Goal: Information Seeking & Learning: Learn about a topic

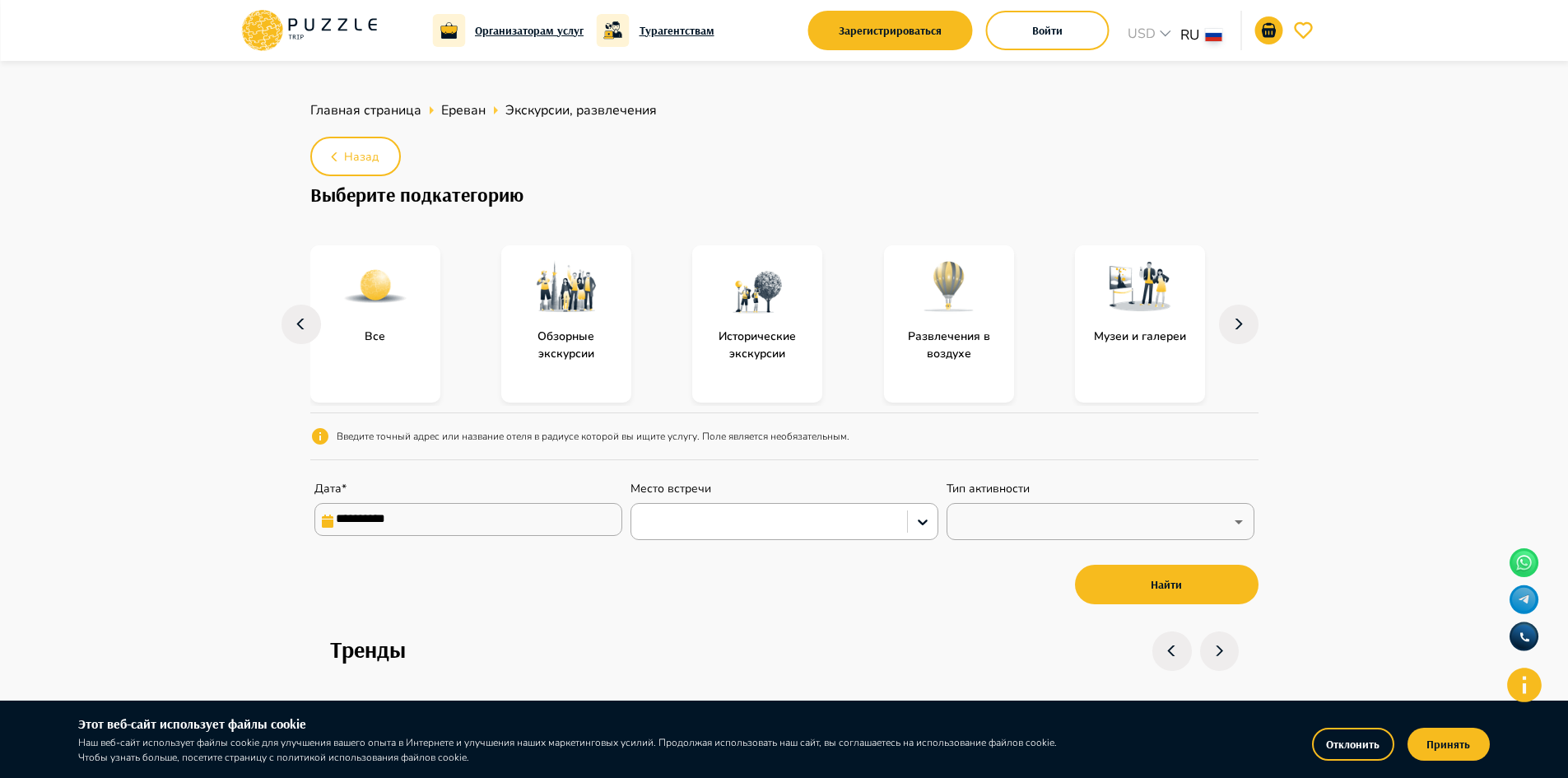
click at [1138, 337] on p "Музеи и галереи" at bounding box center [1140, 336] width 109 height 17
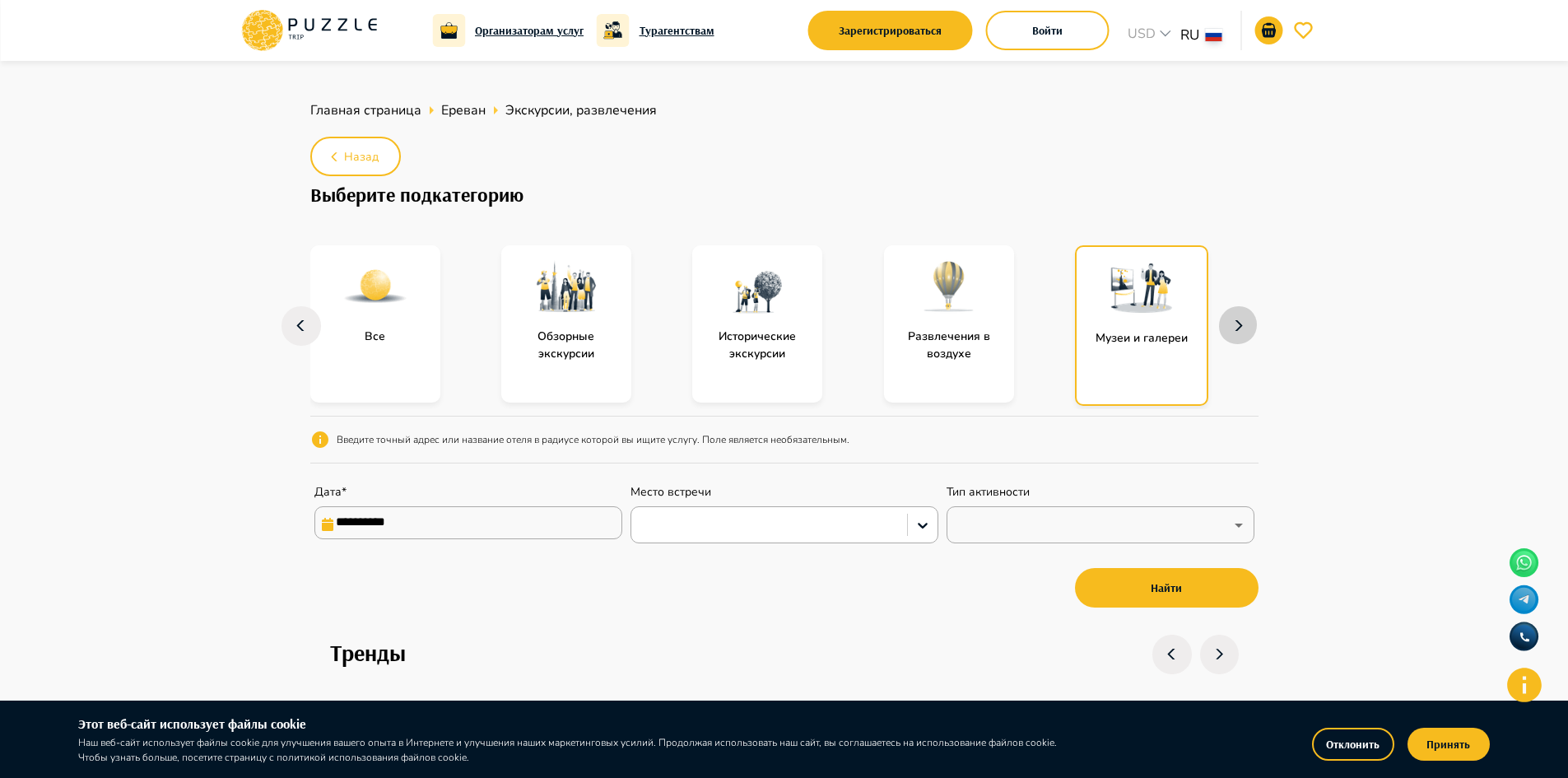
click at [1243, 328] on icon "button" at bounding box center [1239, 326] width 26 height 40
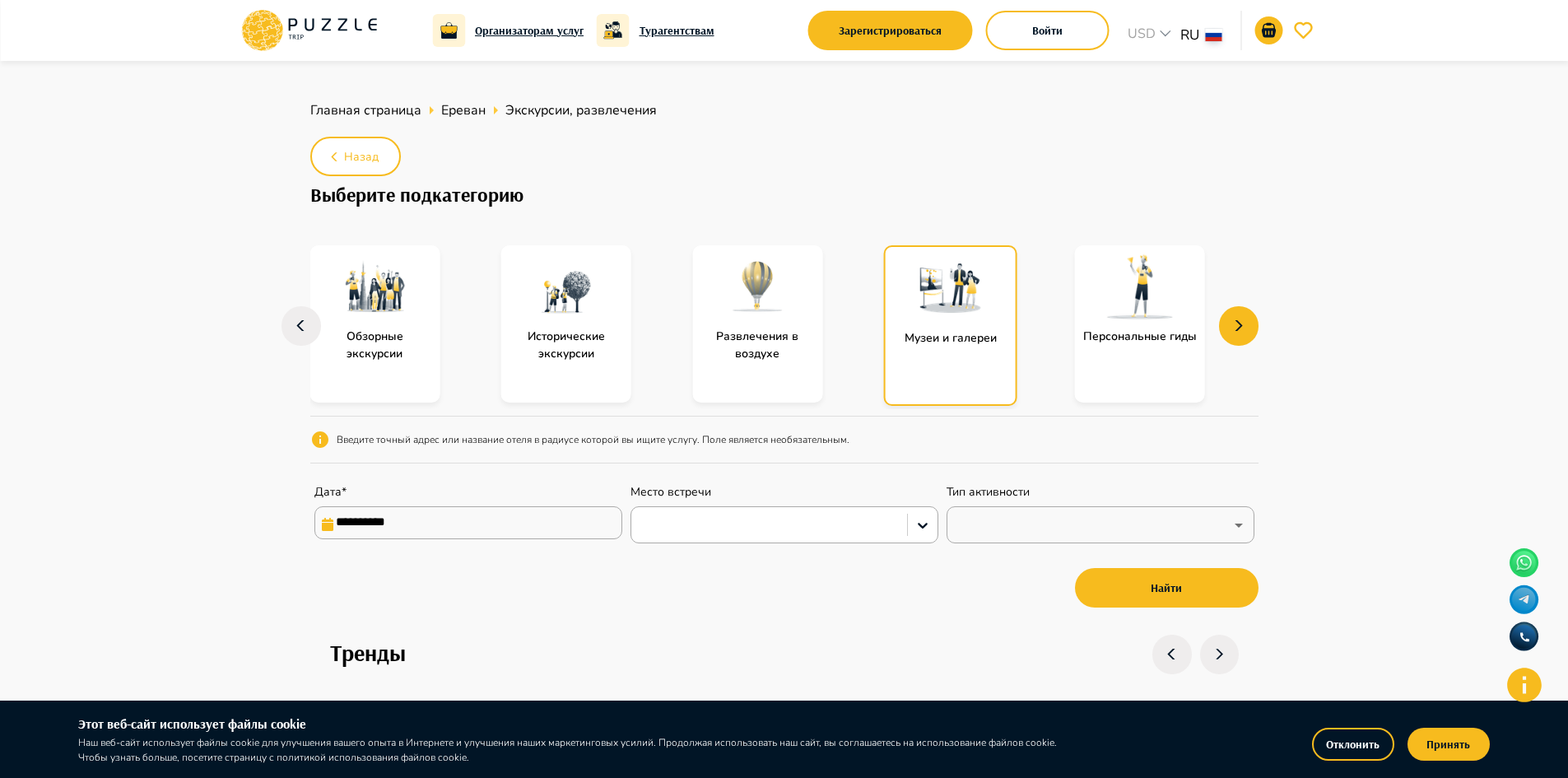
click at [1134, 344] on p "Персональные гиды" at bounding box center [1140, 336] width 130 height 17
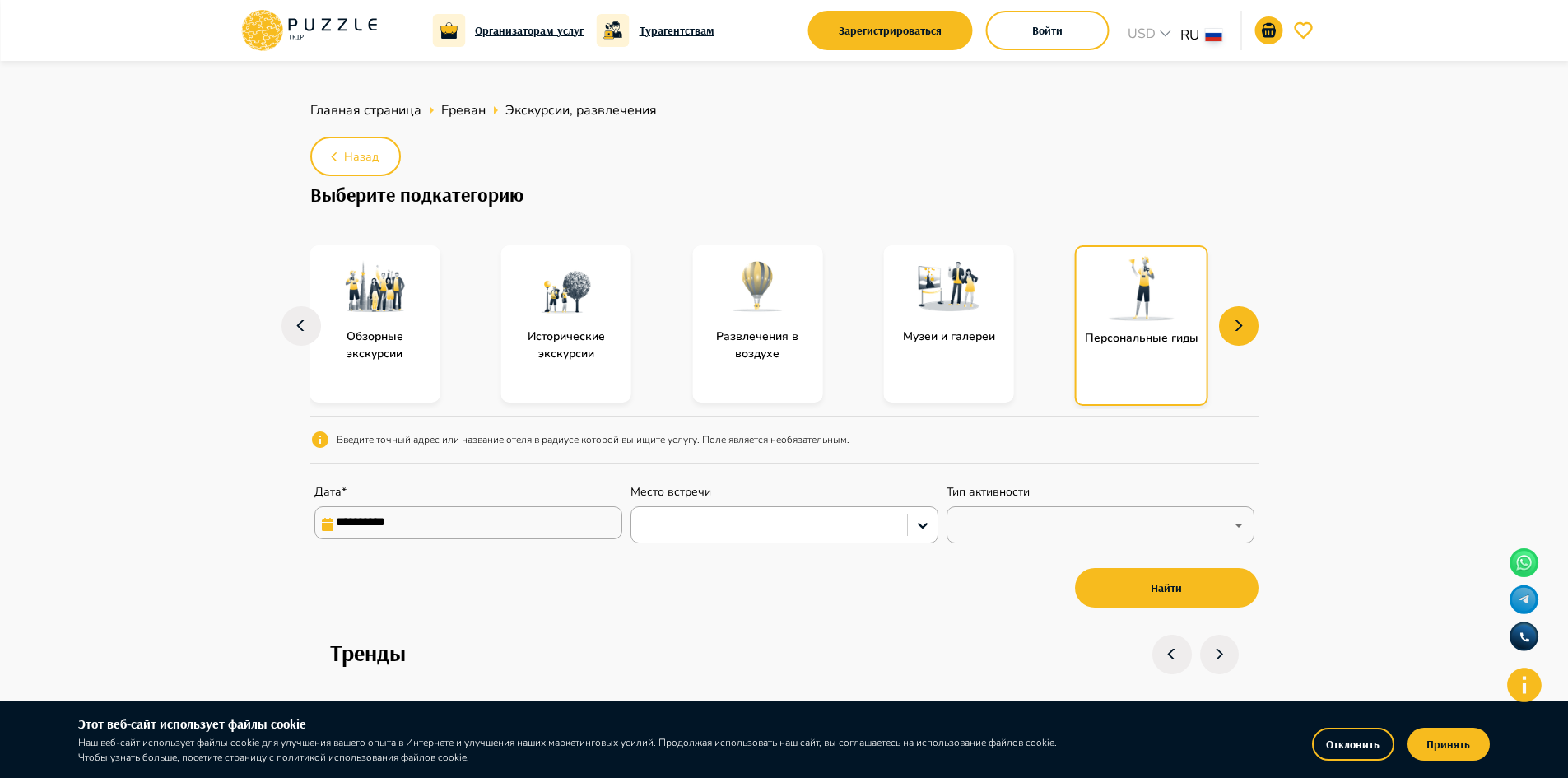
click at [1147, 347] on div "Персональные гиды" at bounding box center [1141, 325] width 133 height 161
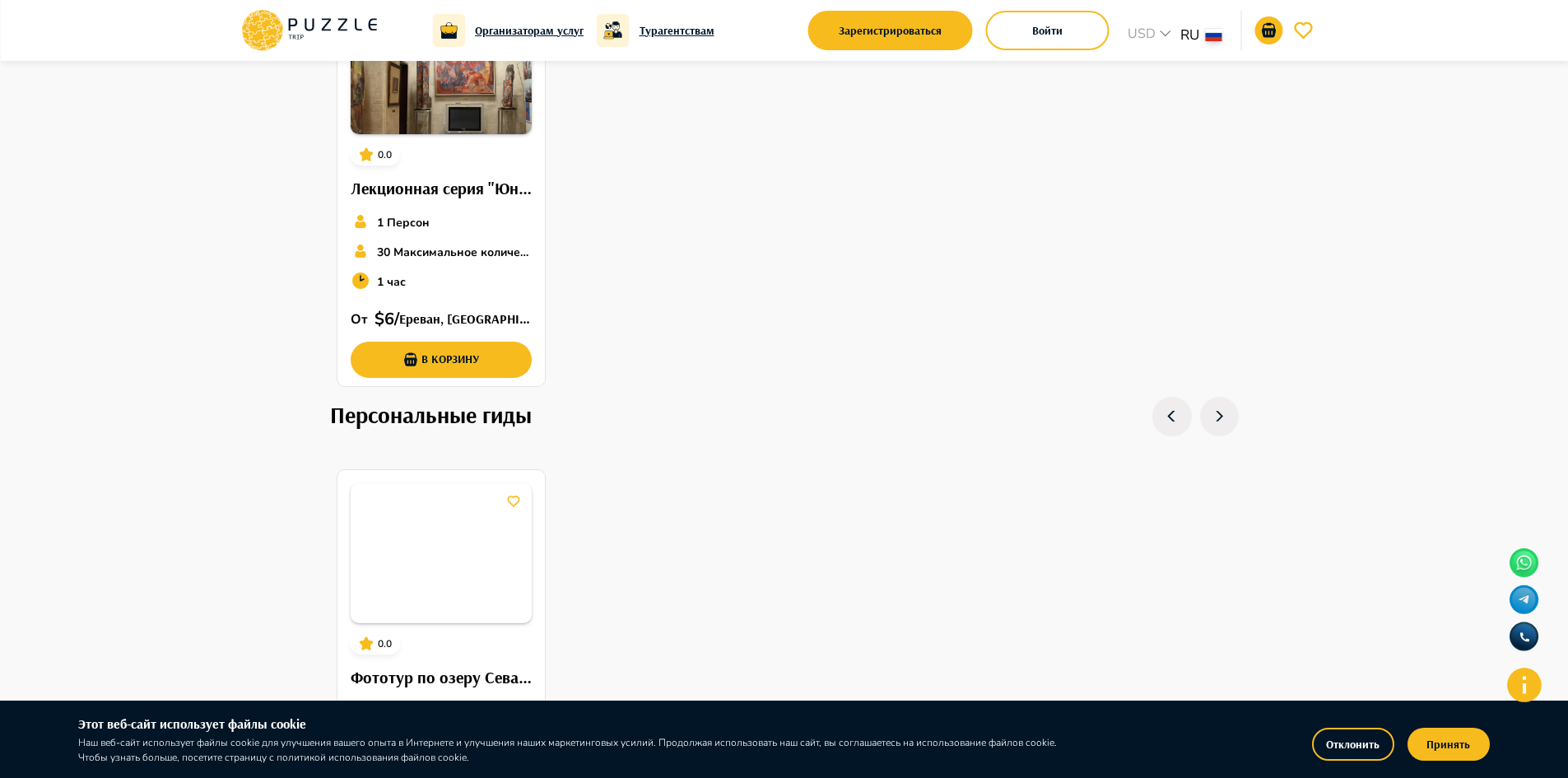
scroll to position [4033, 0]
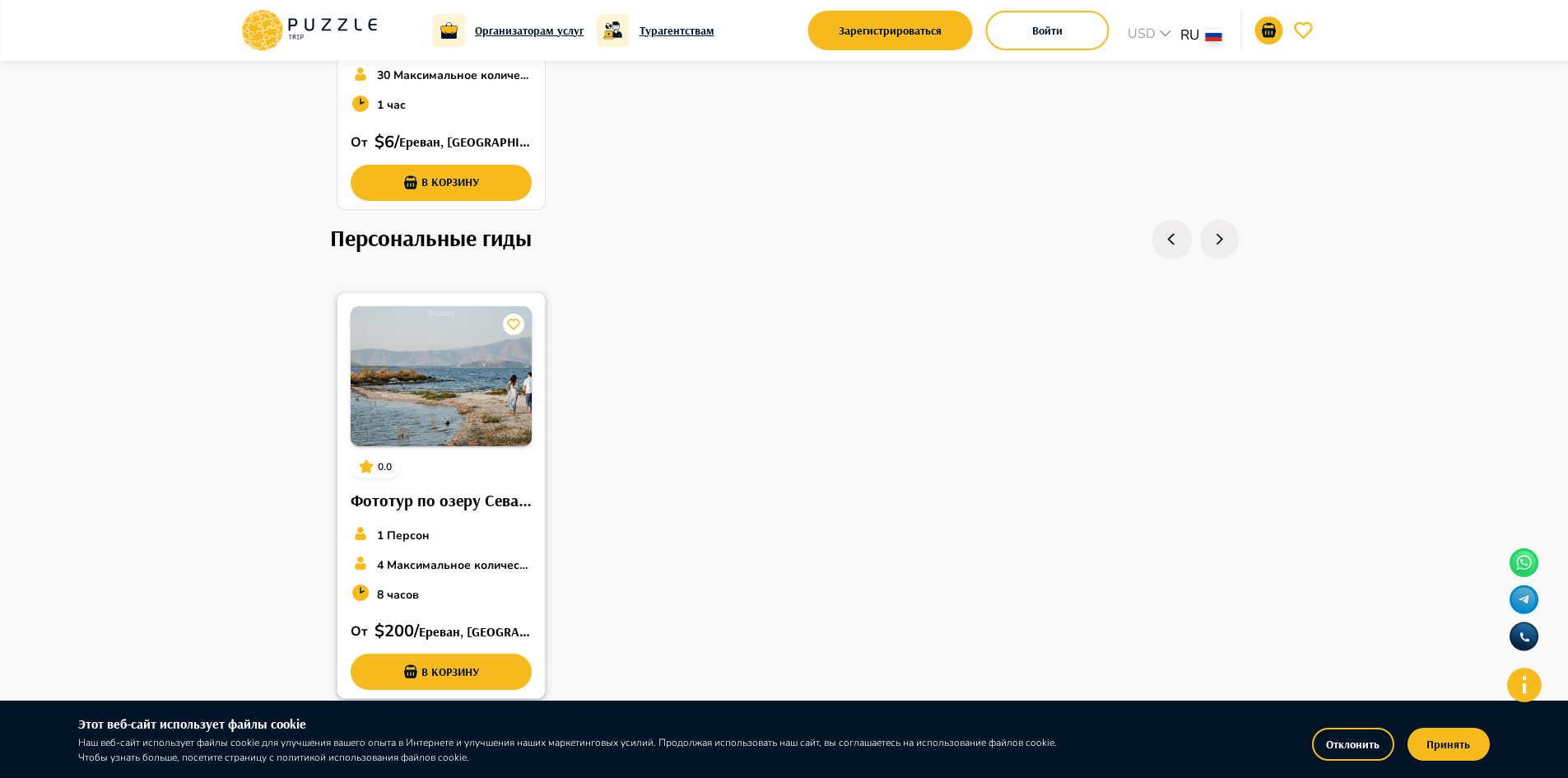
click at [439, 493] on h6 "Фототур по озеру Севан и монастырю Севанаванк" at bounding box center [442, 500] width 182 height 26
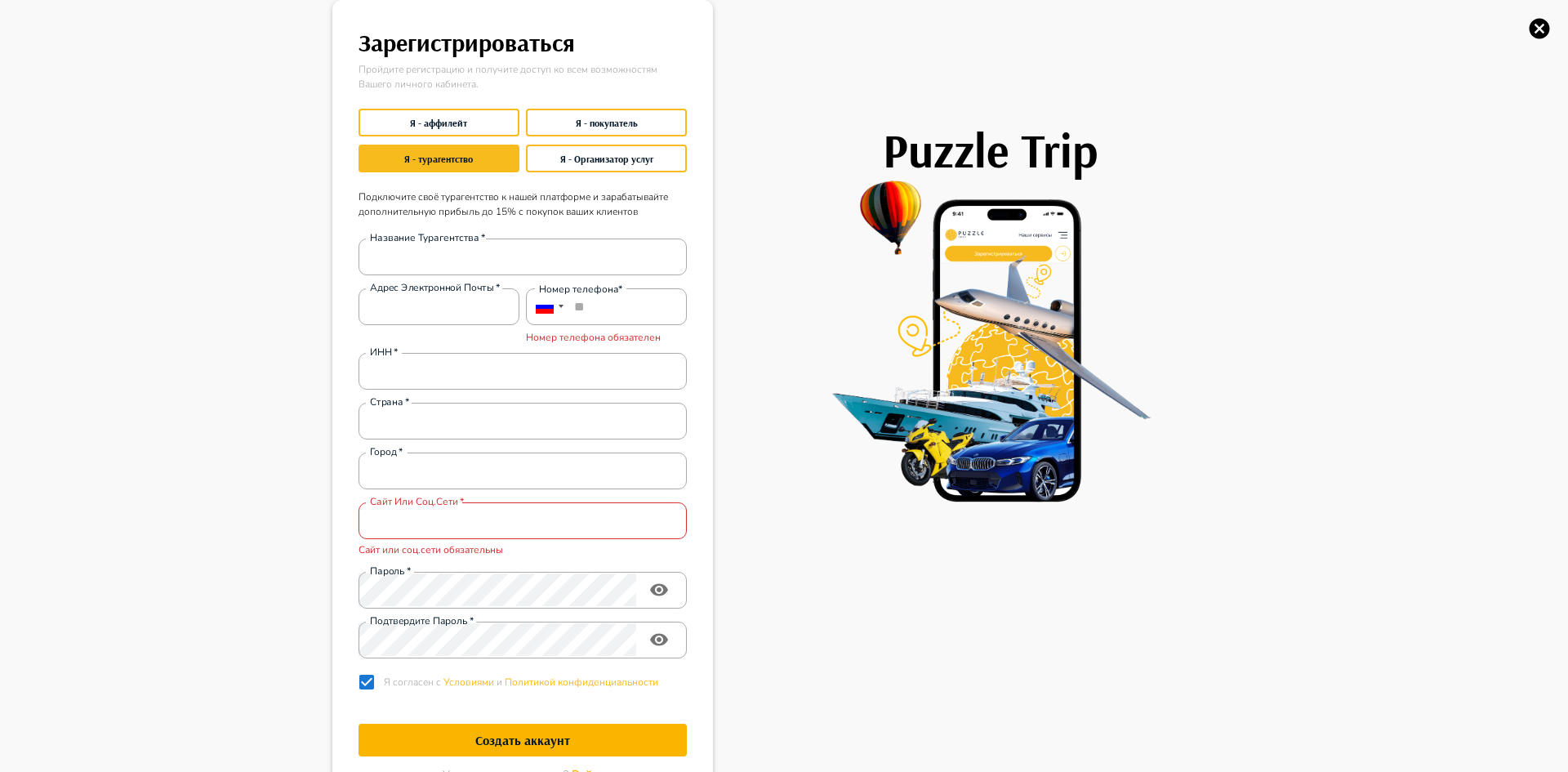
scroll to position [23, 0]
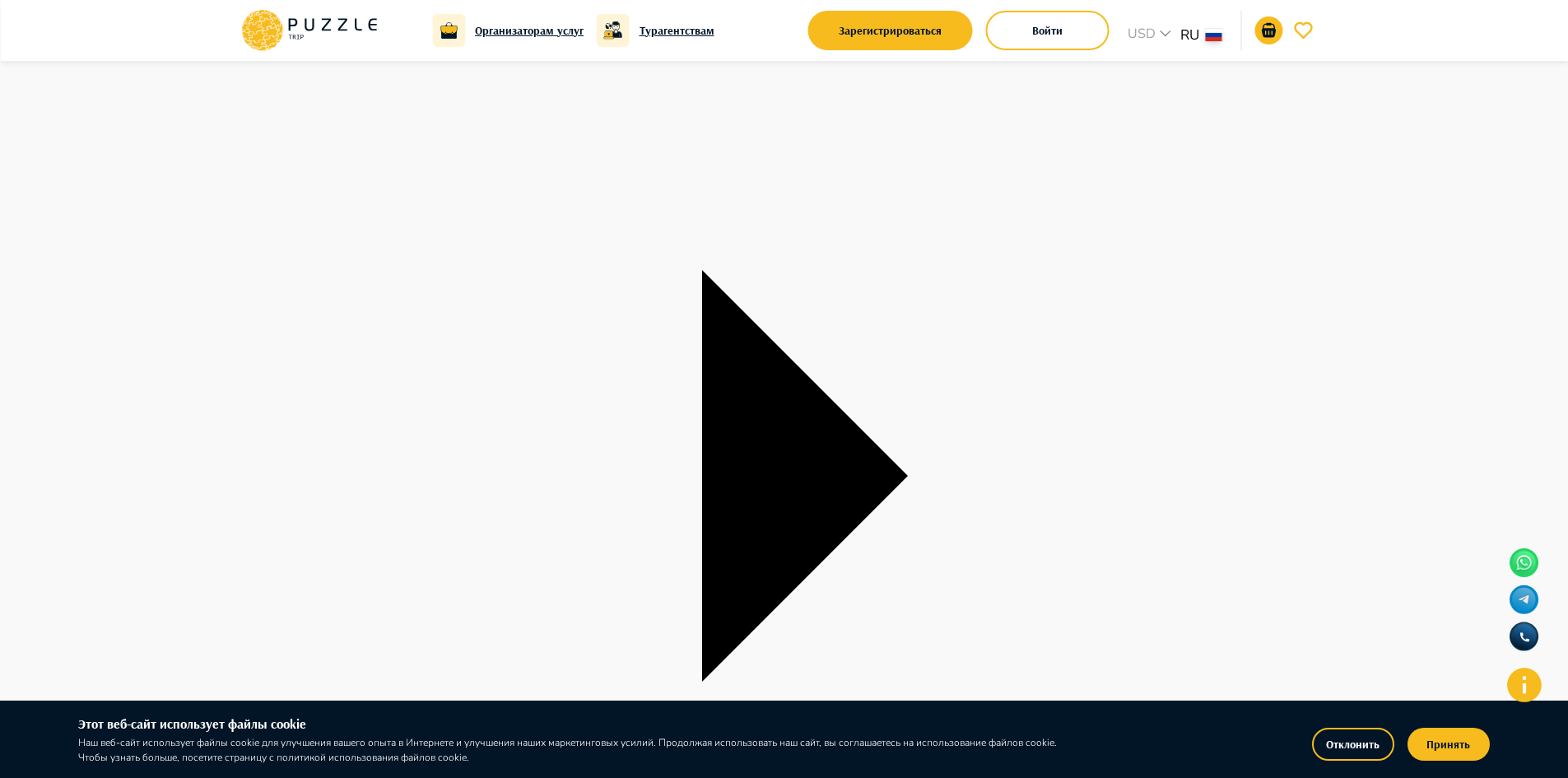
scroll to position [109, 0]
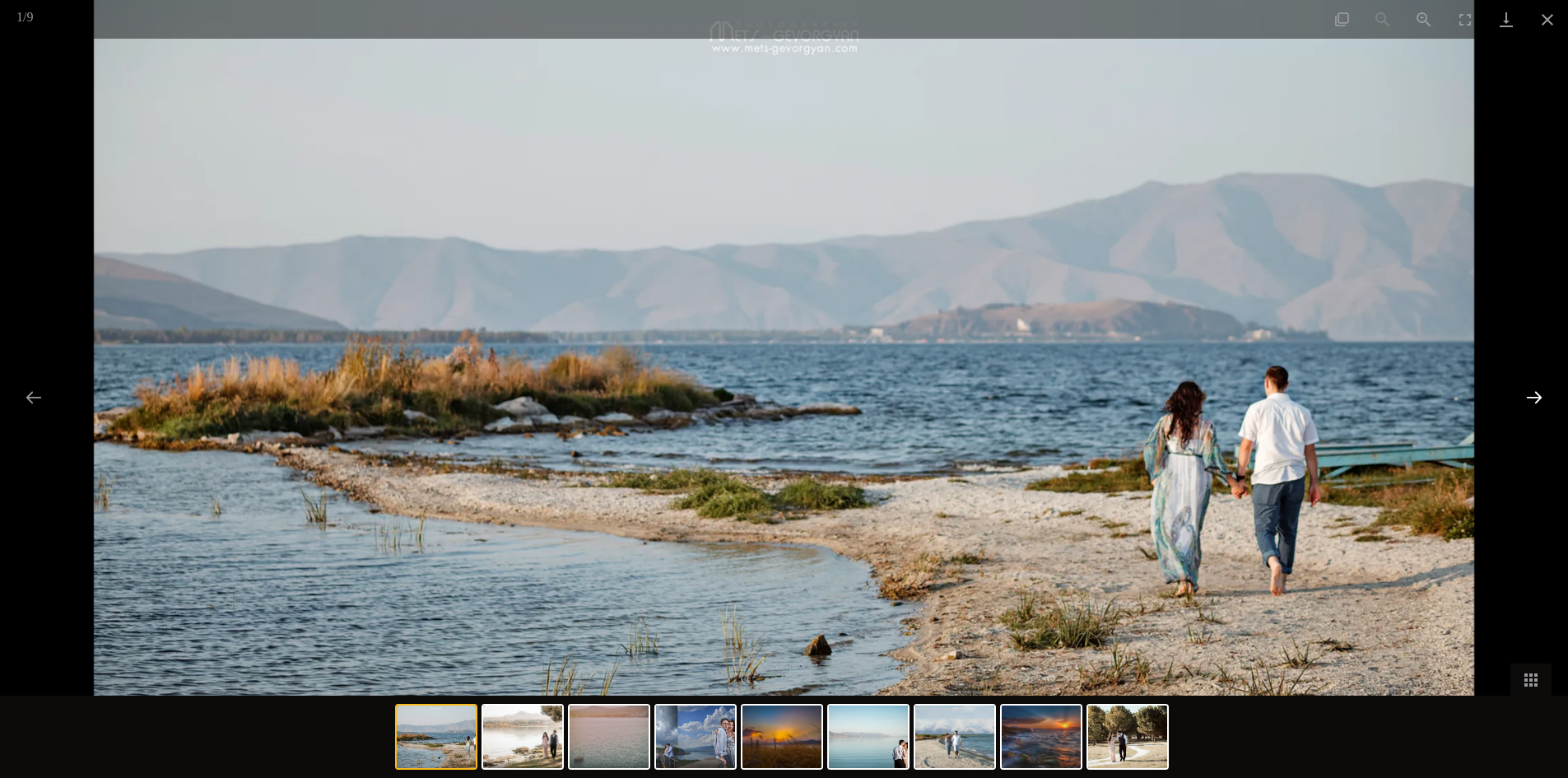
click at [1533, 398] on button "Next slide" at bounding box center [1534, 397] width 35 height 32
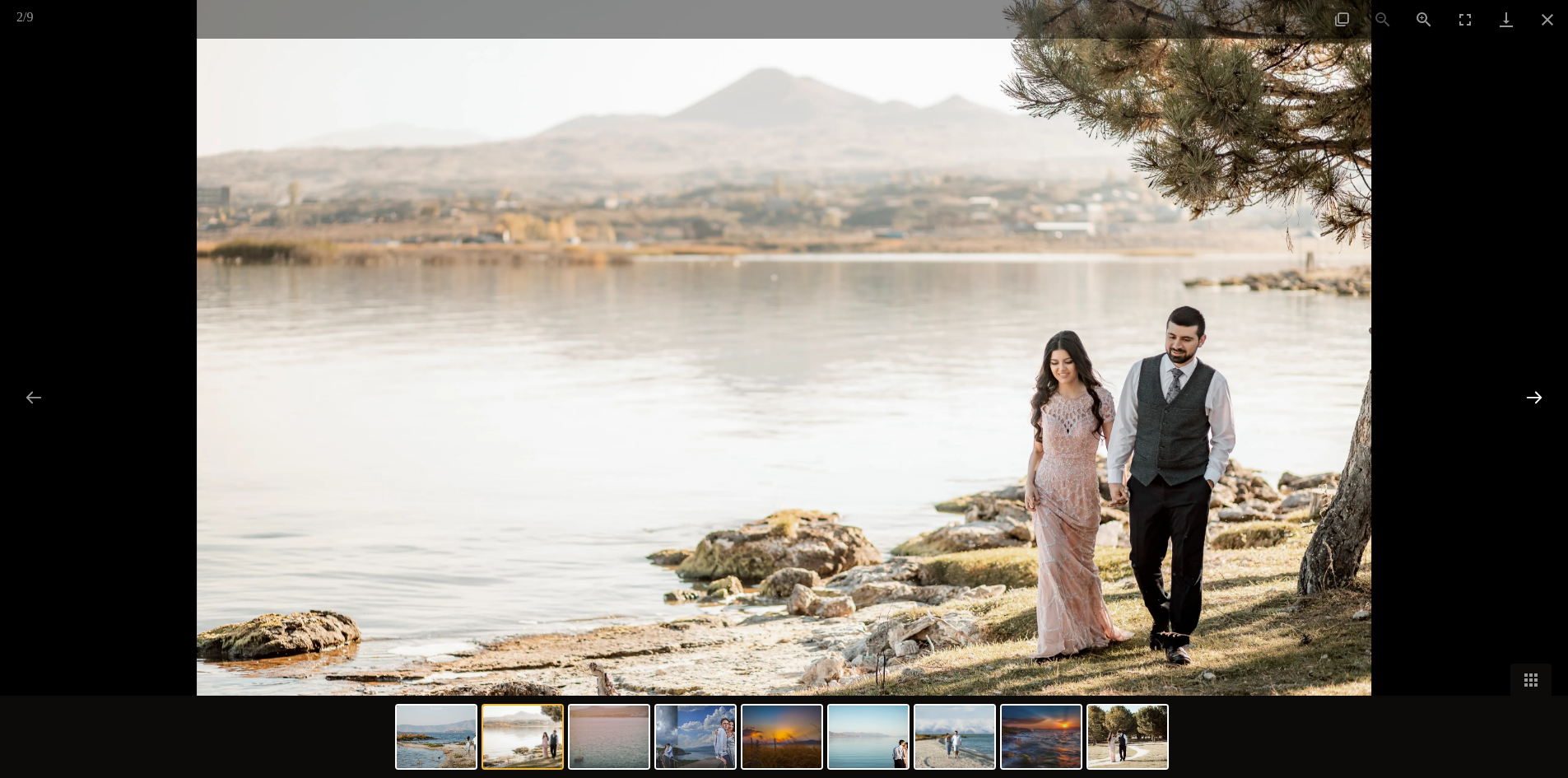
click at [1533, 398] on button "Next slide" at bounding box center [1534, 397] width 35 height 32
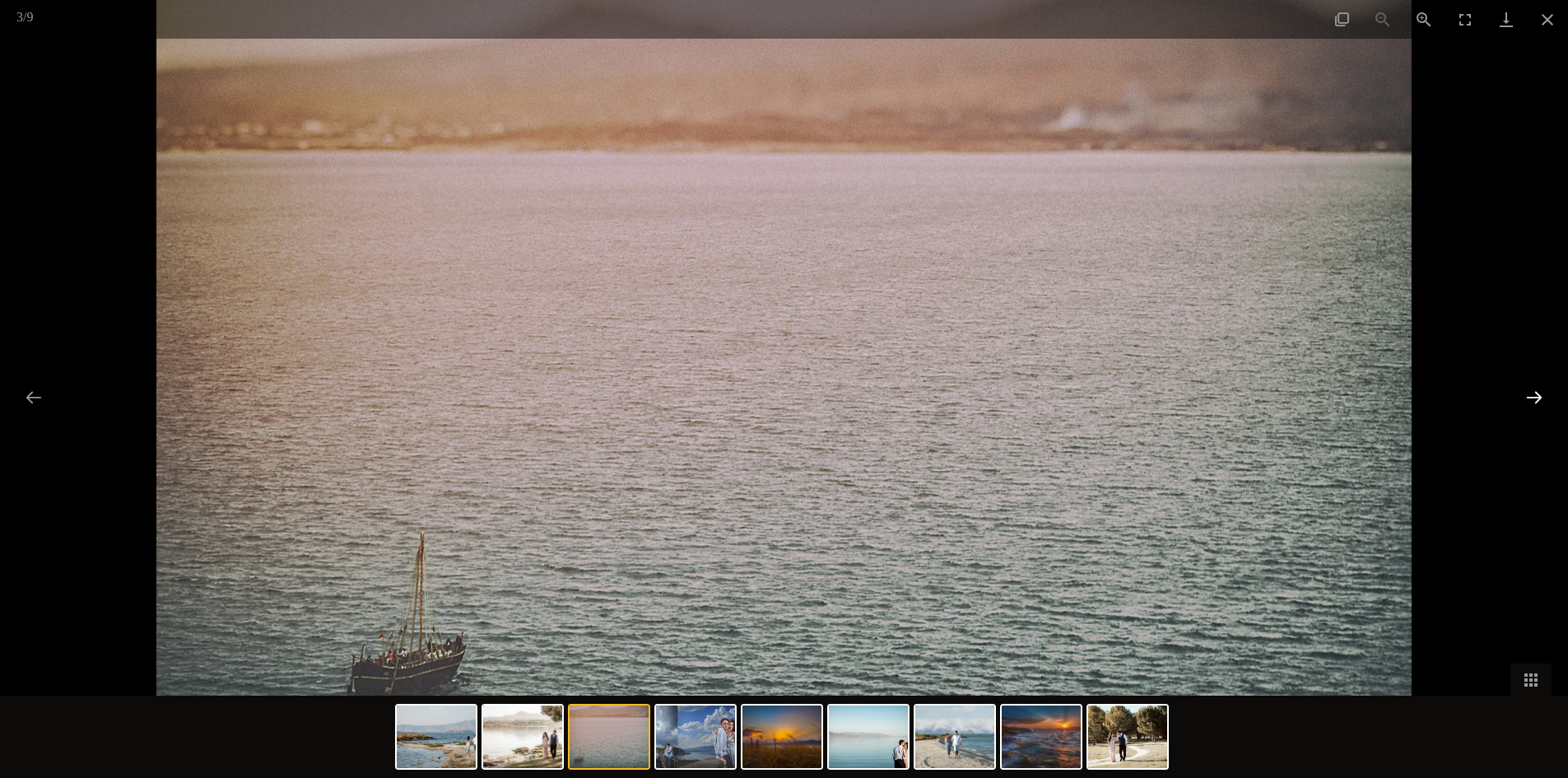
click at [1533, 398] on button "Next slide" at bounding box center [1534, 397] width 35 height 32
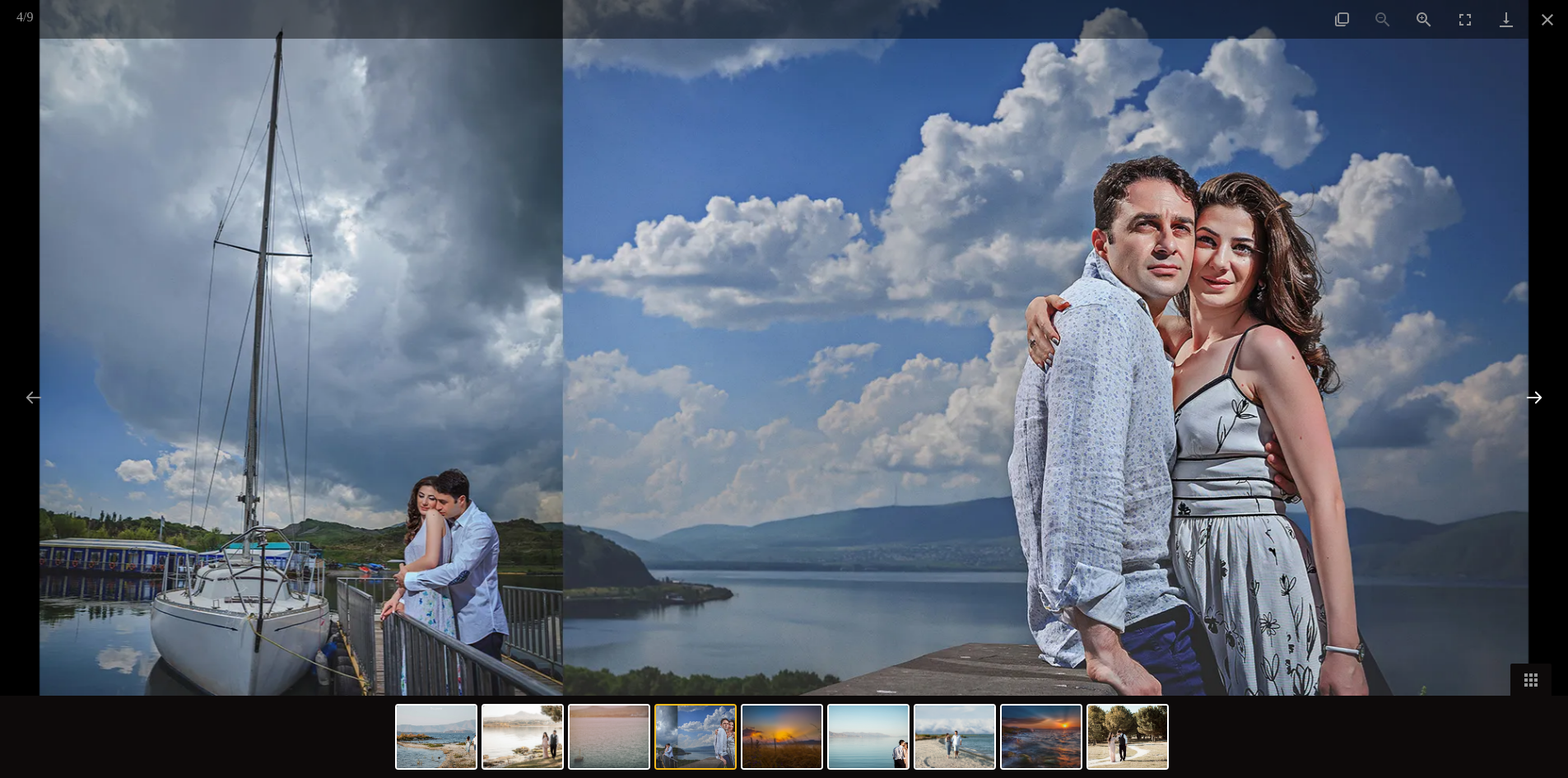
click at [1533, 398] on button "Next slide" at bounding box center [1534, 397] width 35 height 32
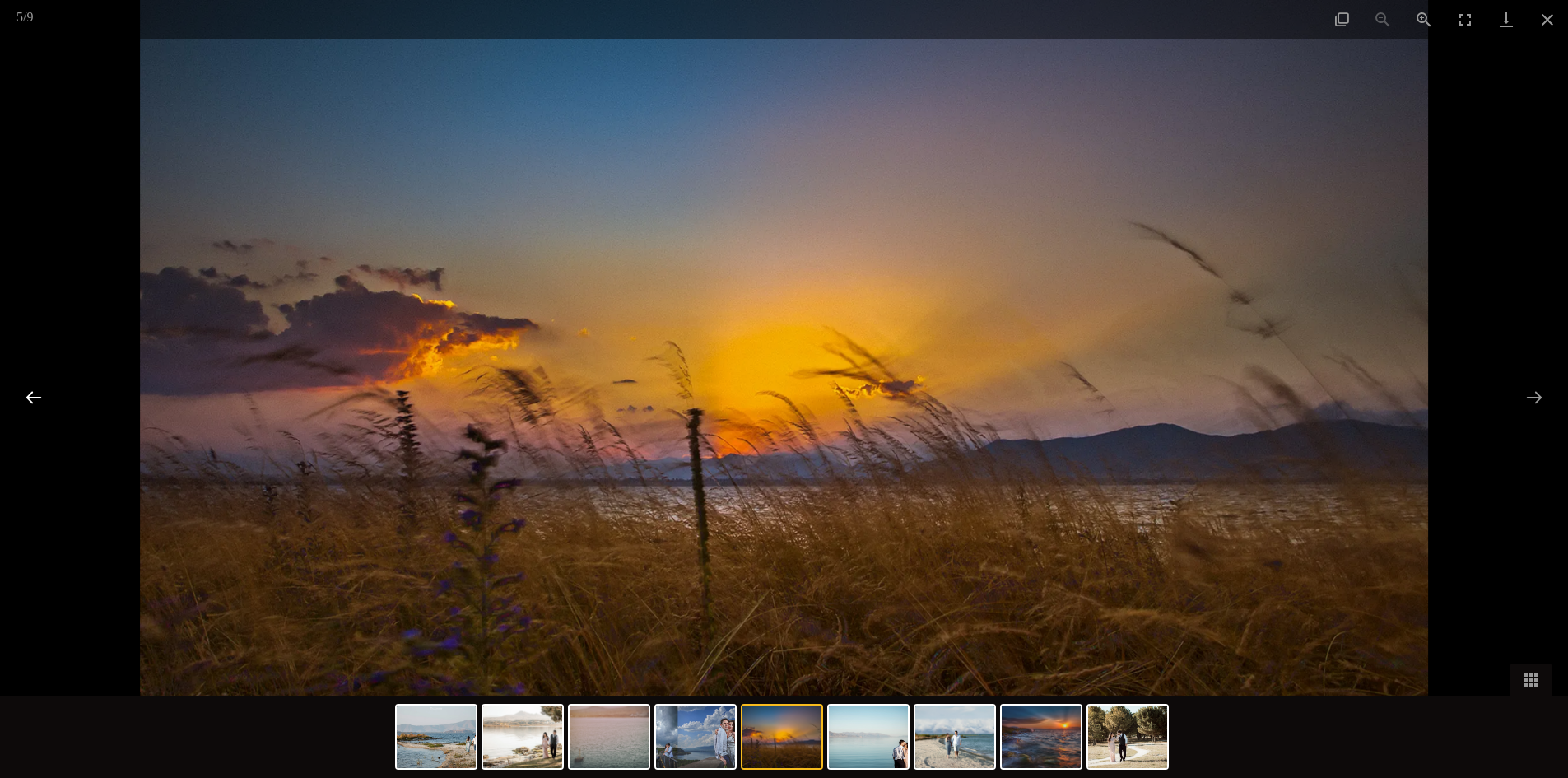
click at [26, 402] on button "Previous slide" at bounding box center [33, 397] width 35 height 32
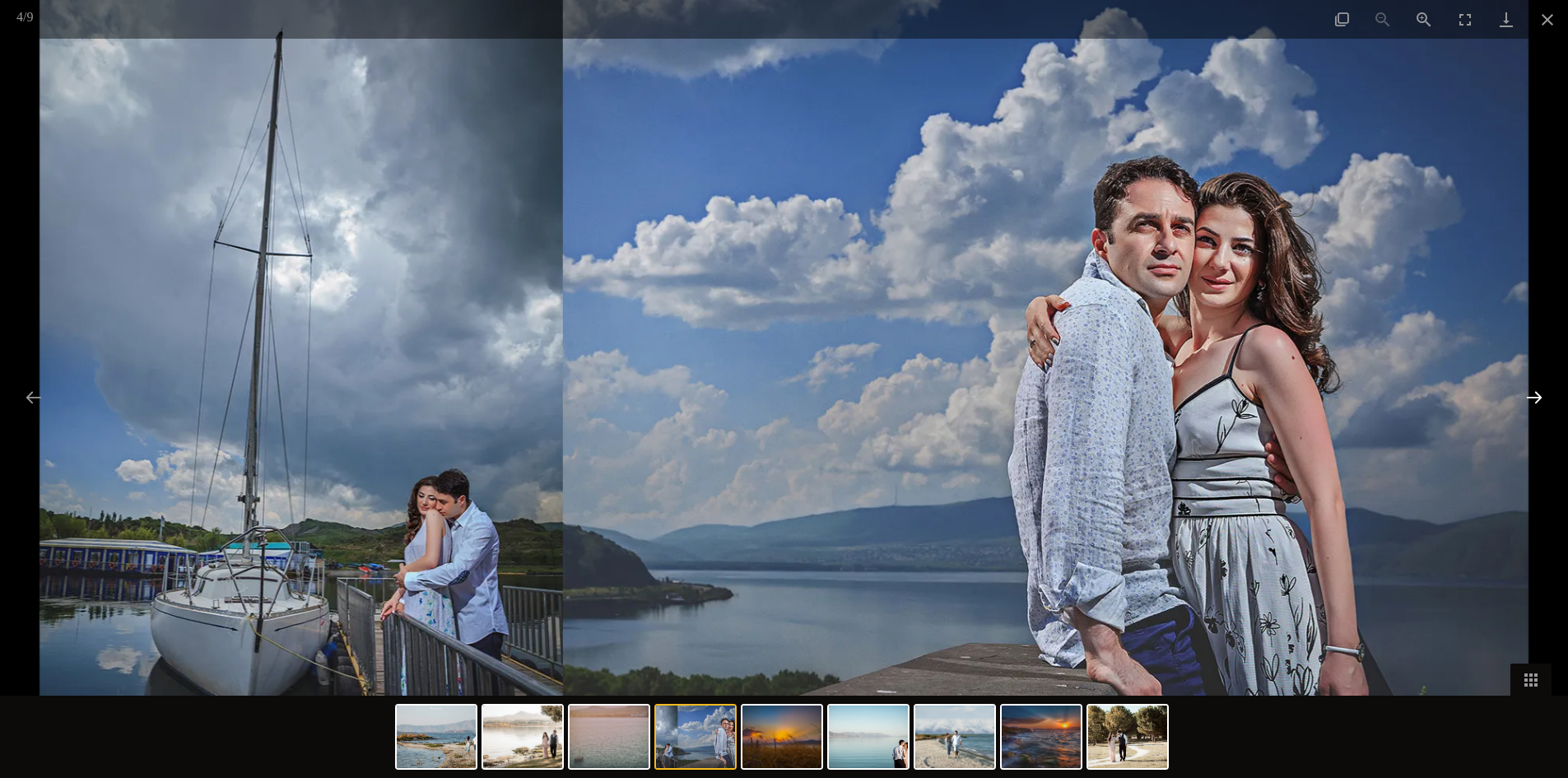
click at [1529, 409] on button "Next slide" at bounding box center [1534, 397] width 35 height 32
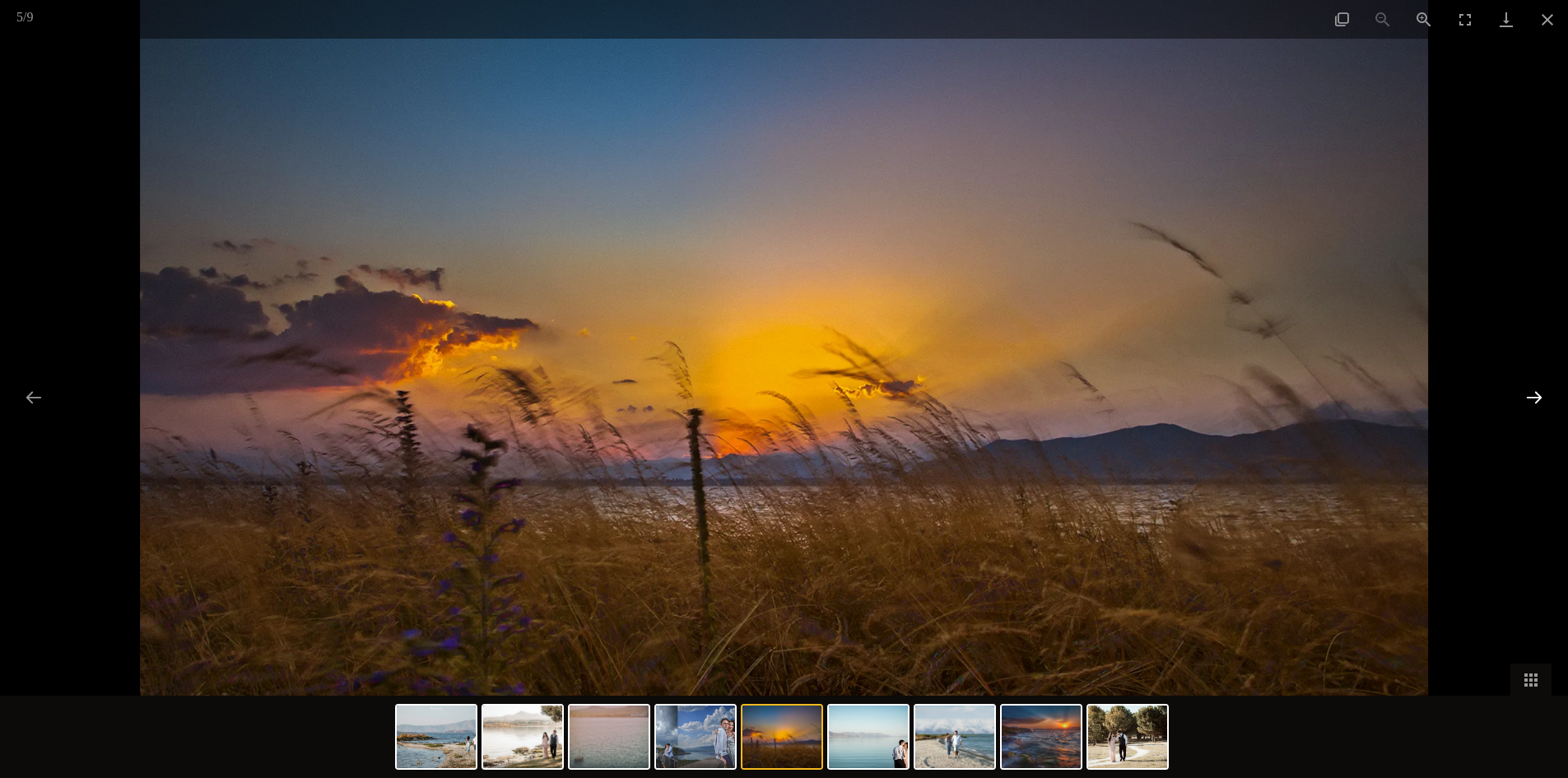
click at [1529, 409] on button "Next slide" at bounding box center [1534, 397] width 35 height 32
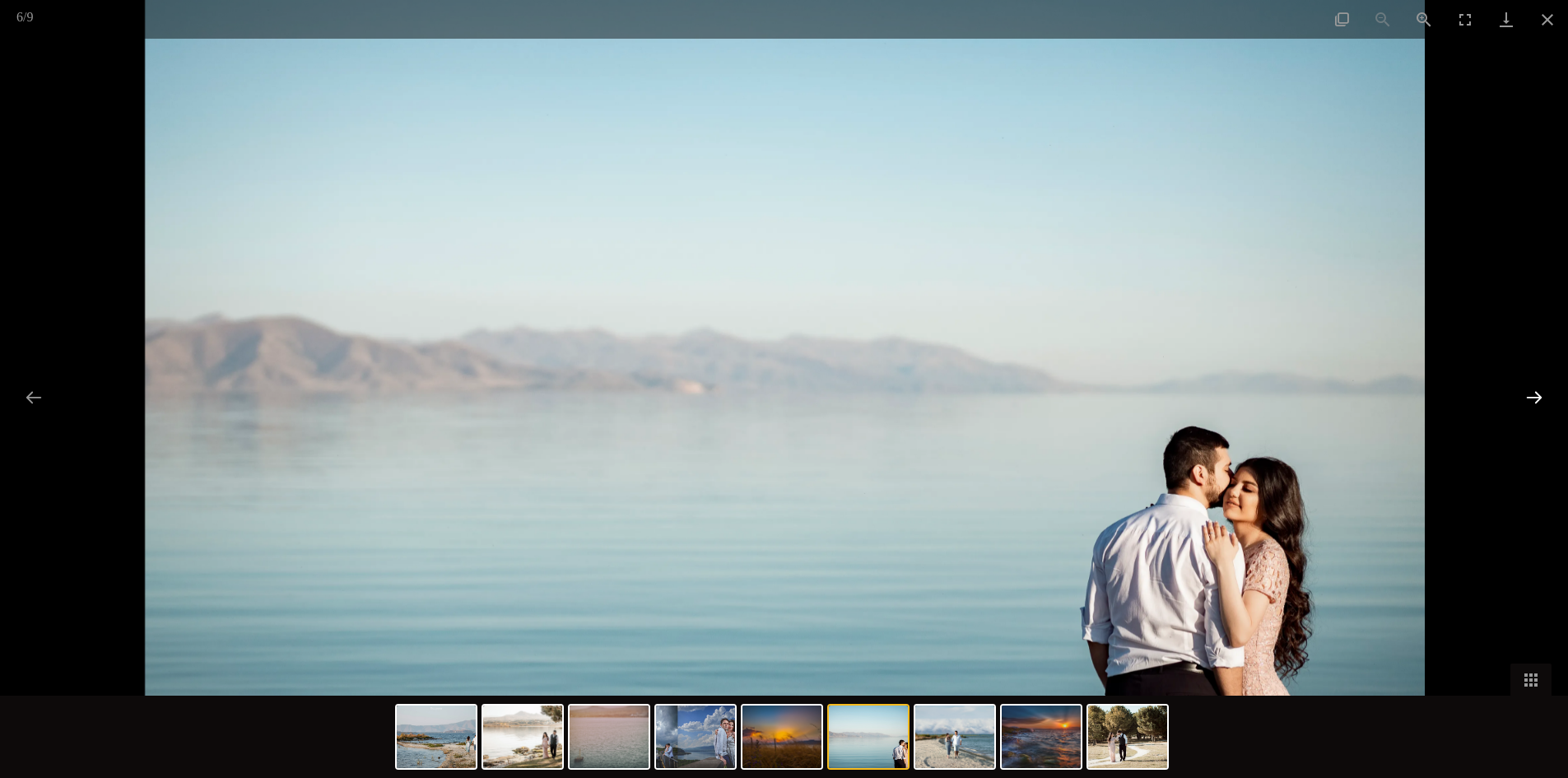
click at [1533, 395] on button "Next slide" at bounding box center [1534, 397] width 35 height 32
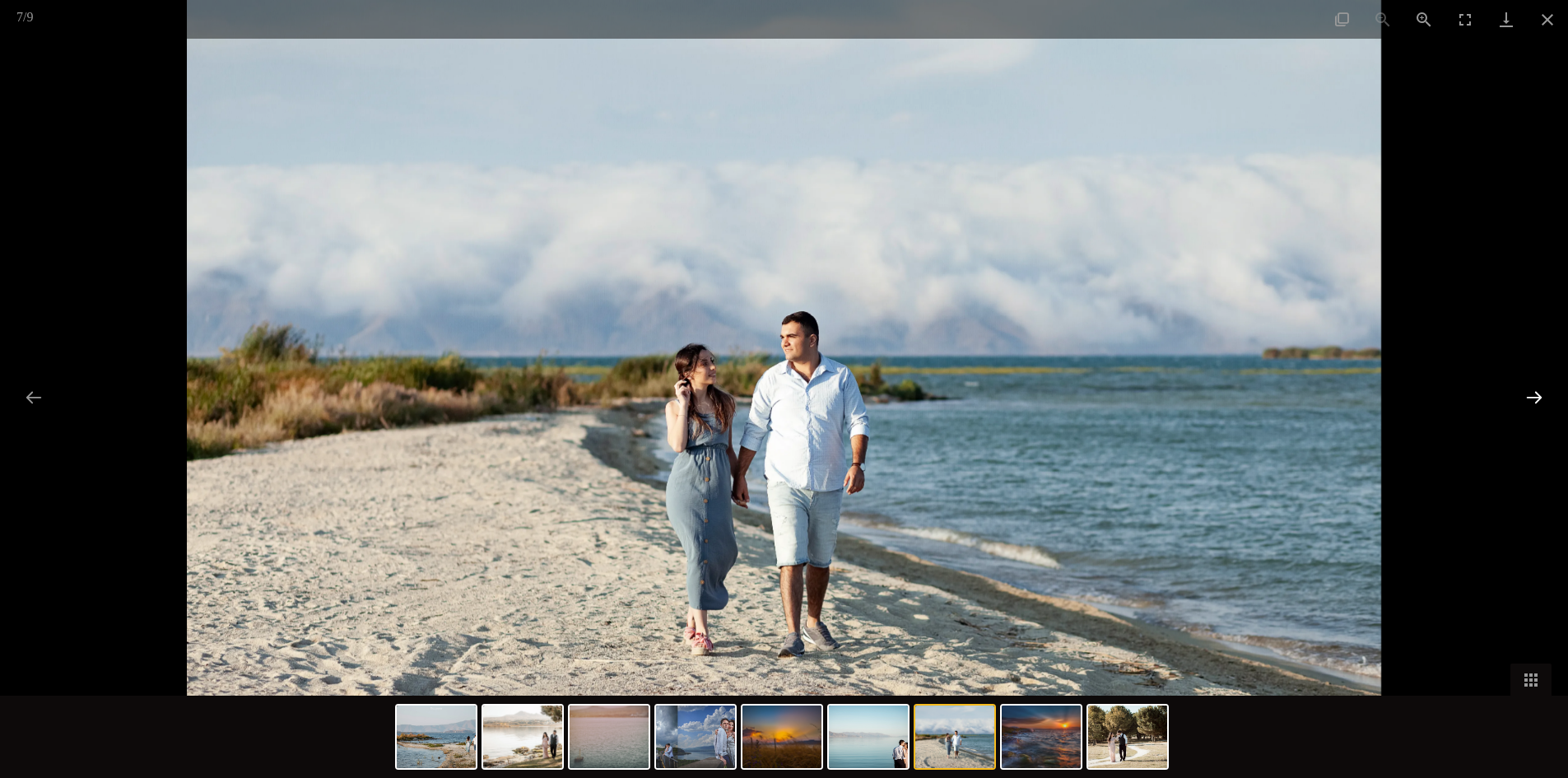
click at [1533, 395] on button "Next slide" at bounding box center [1534, 397] width 35 height 32
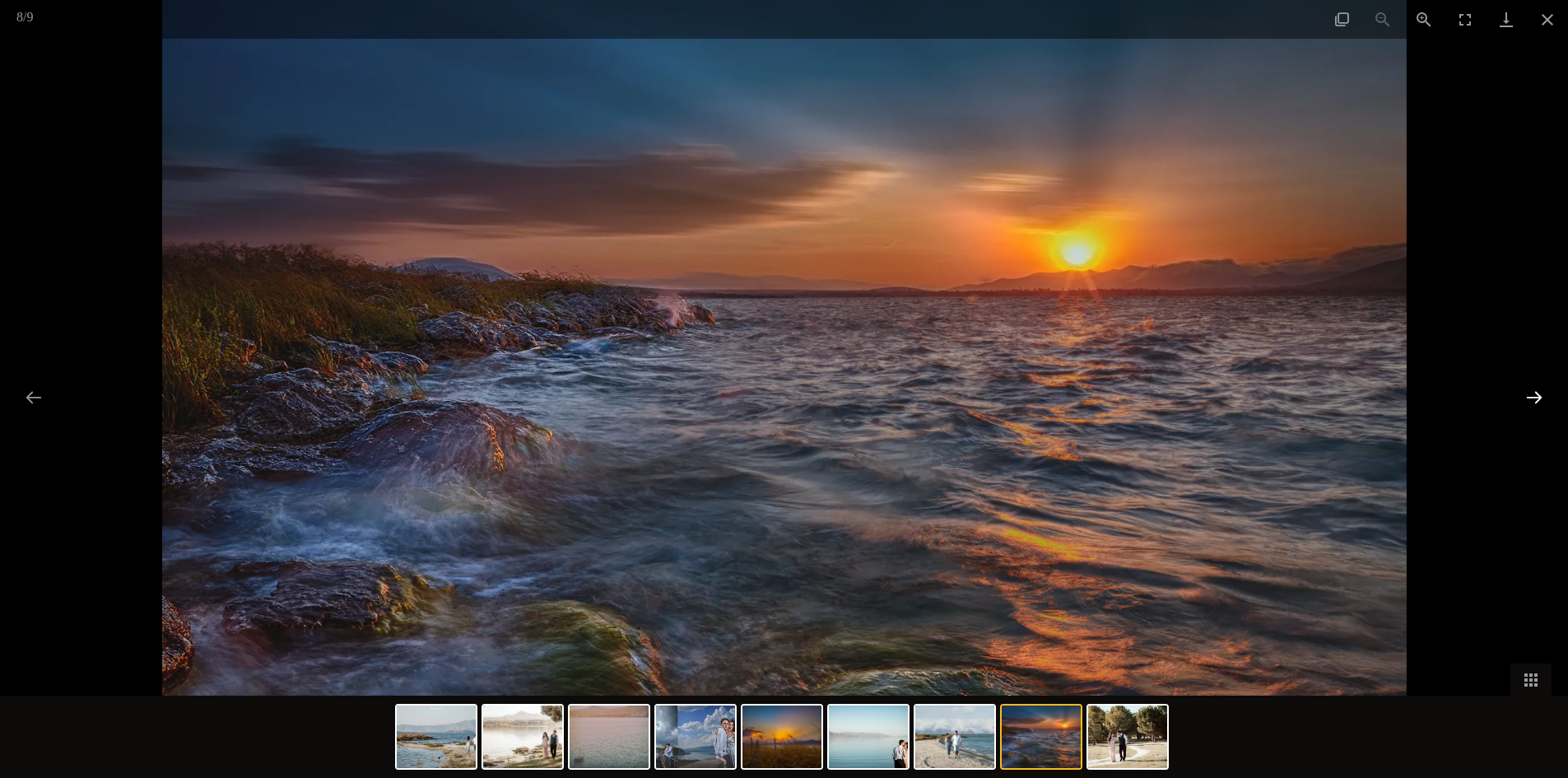
click at [1528, 398] on button "Next slide" at bounding box center [1534, 397] width 35 height 32
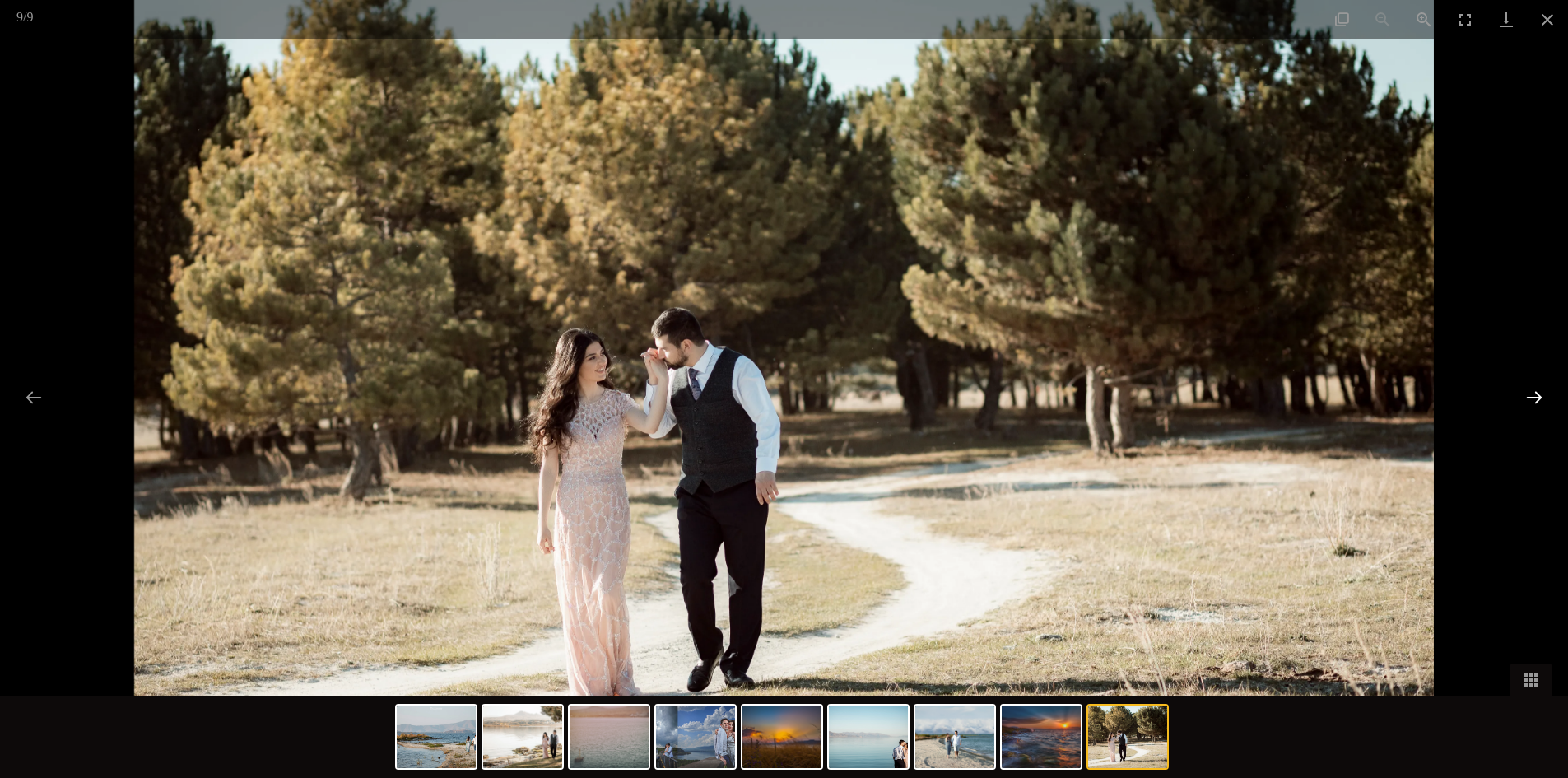
click at [1525, 398] on button "Next slide" at bounding box center [1534, 397] width 35 height 32
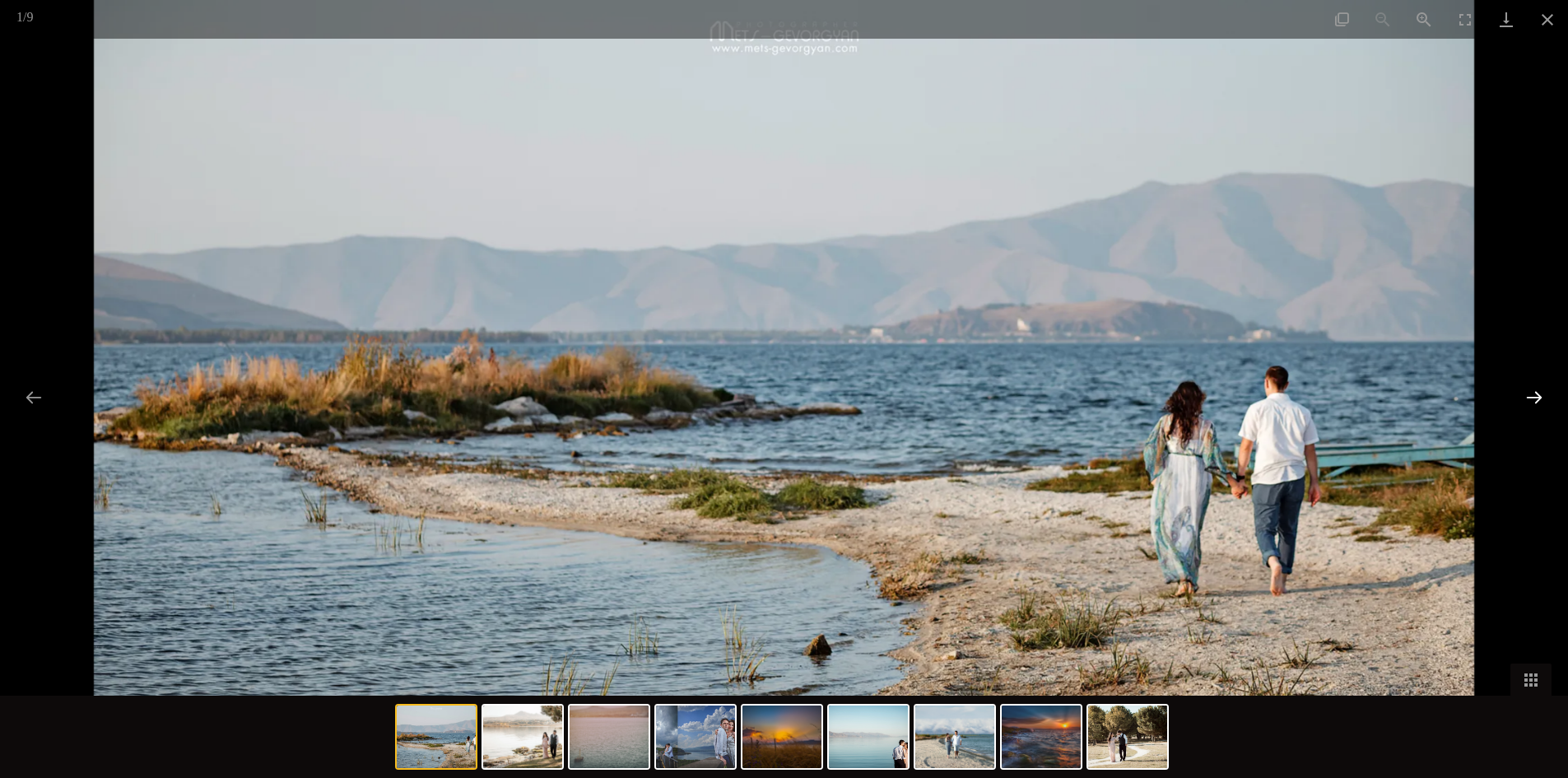
click at [1525, 398] on button "Next slide" at bounding box center [1534, 397] width 35 height 32
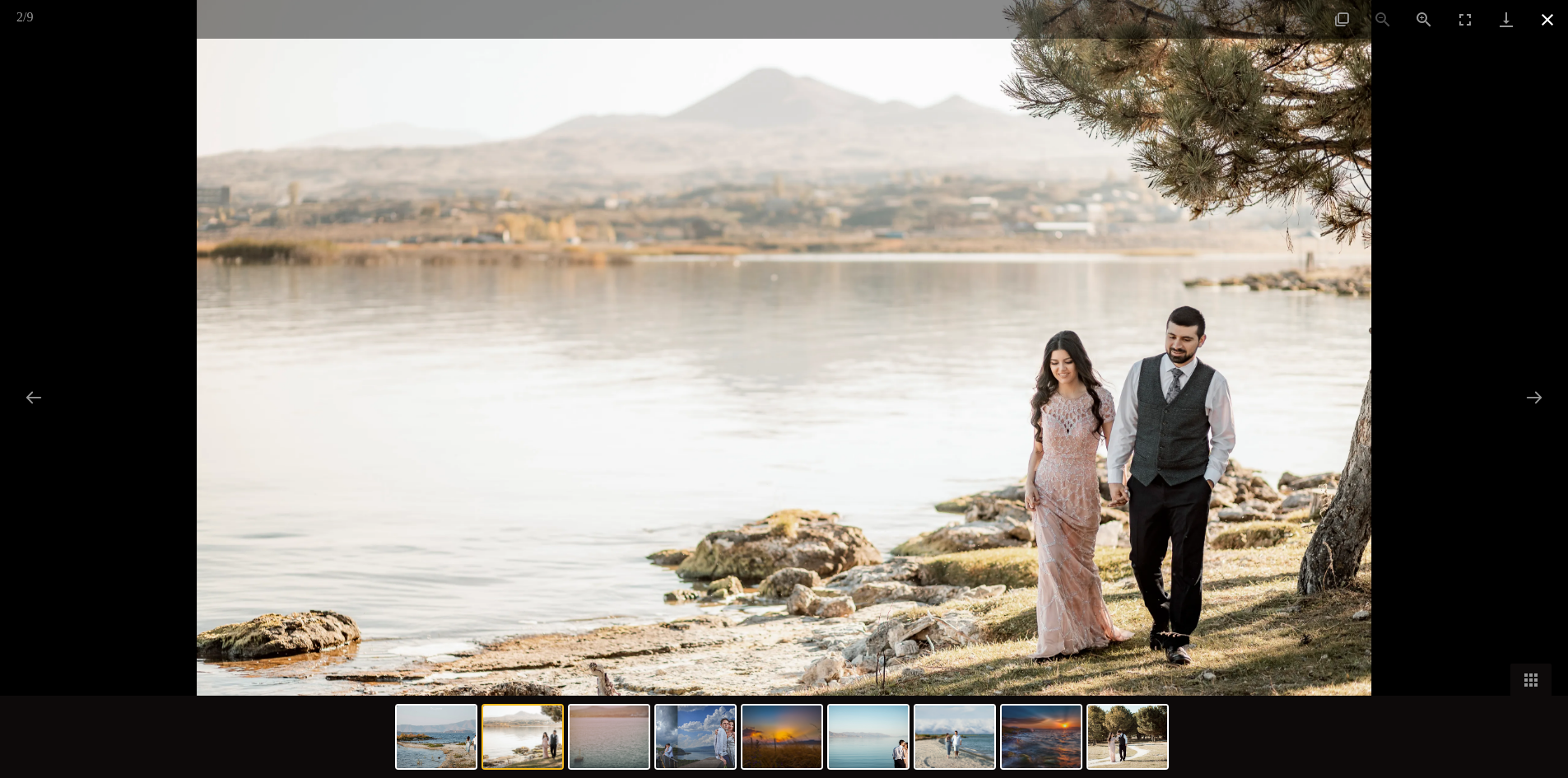
click at [1552, 16] on button "Close gallery" at bounding box center [1547, 19] width 41 height 39
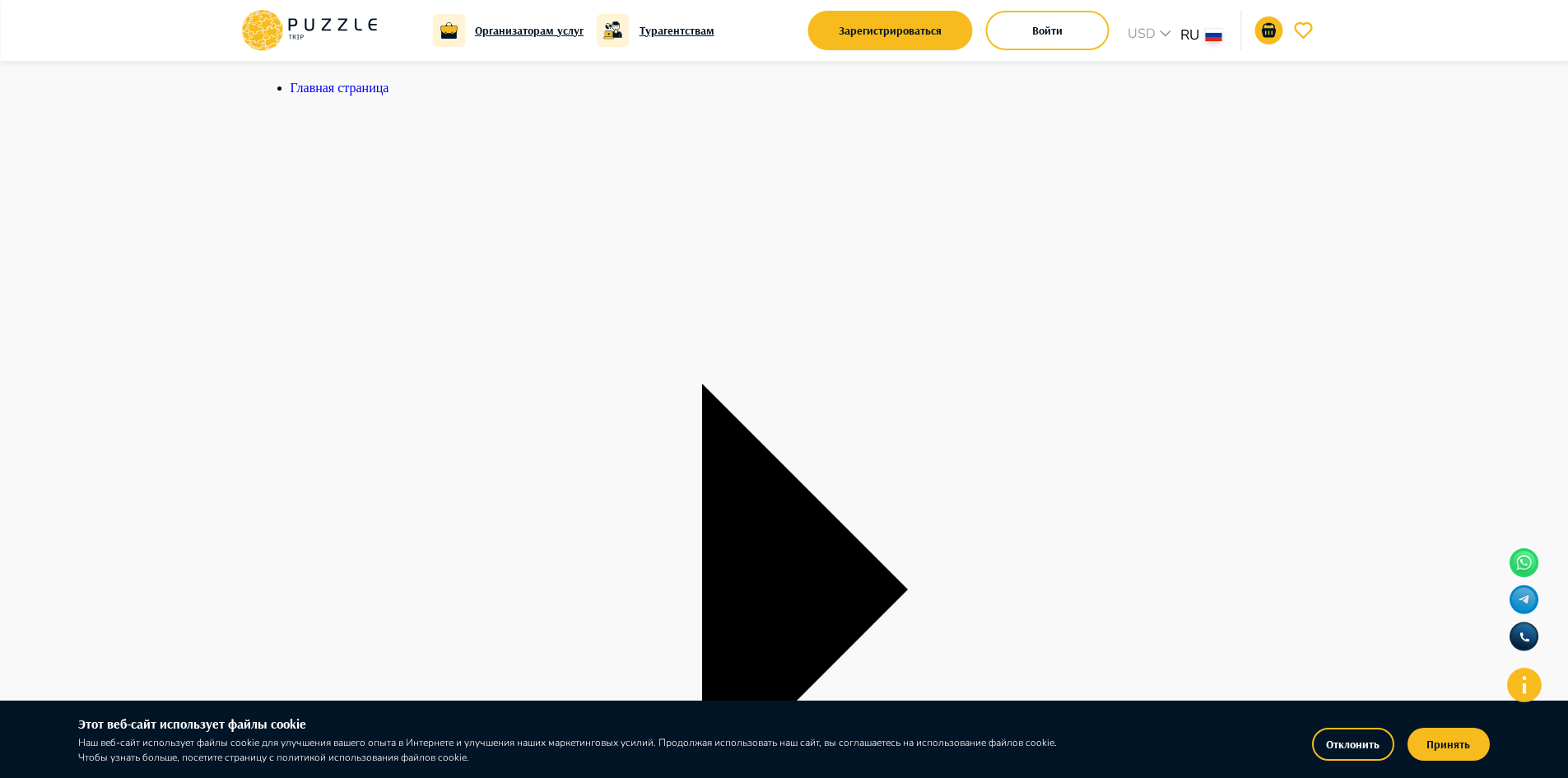
scroll to position [0, 0]
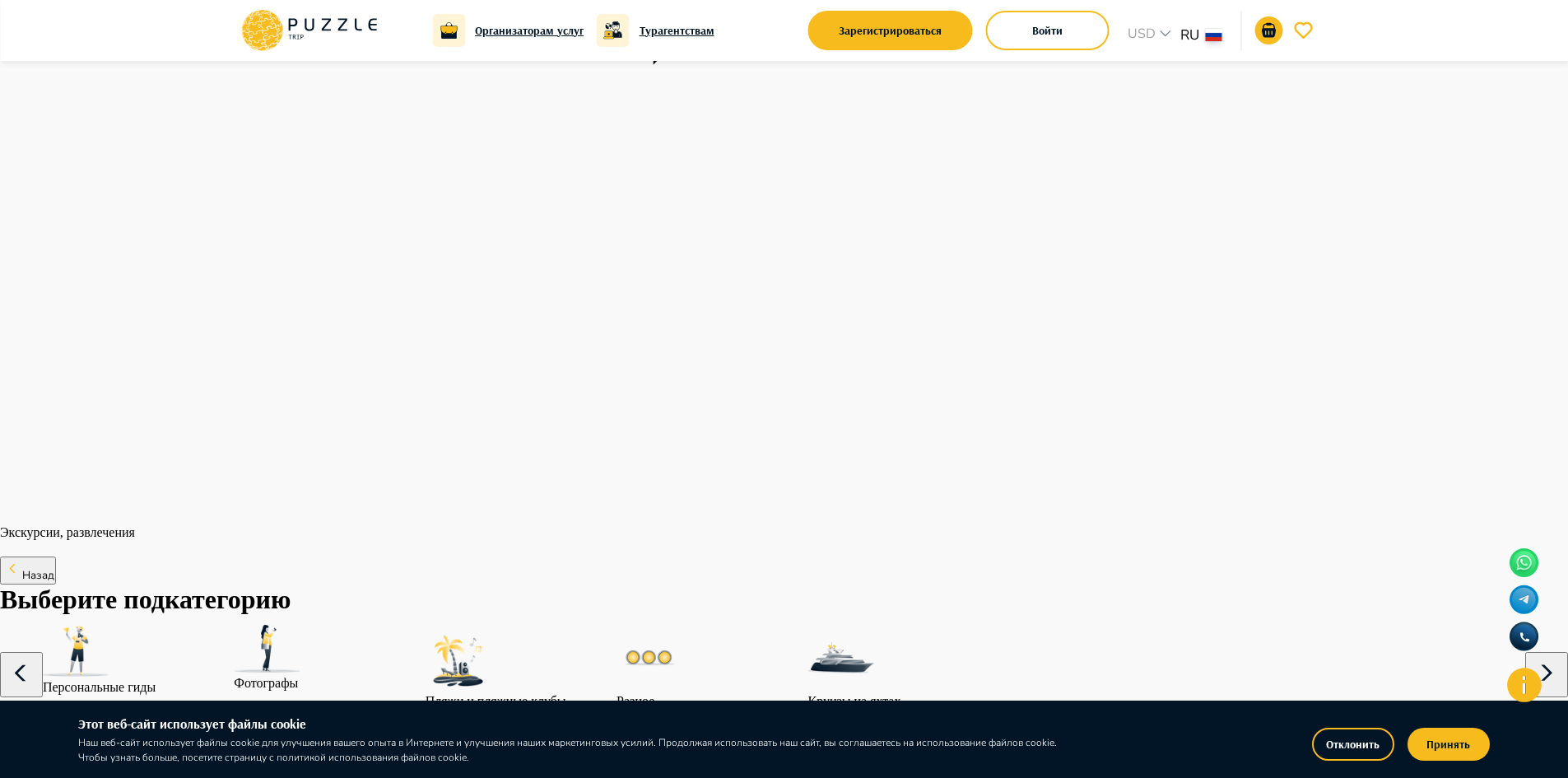
scroll to position [2716, 0]
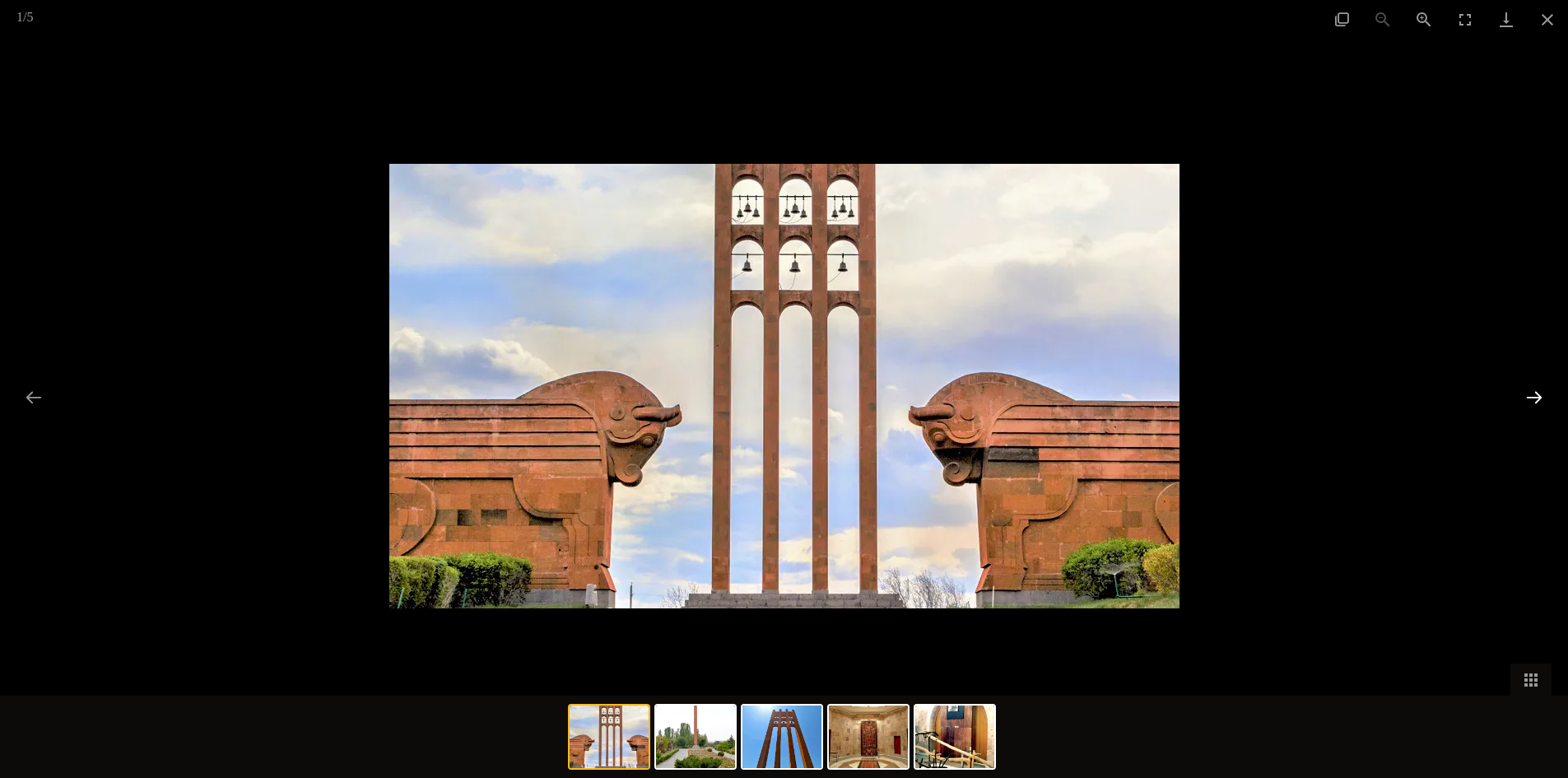
click at [1528, 403] on button "Next slide" at bounding box center [1534, 397] width 35 height 32
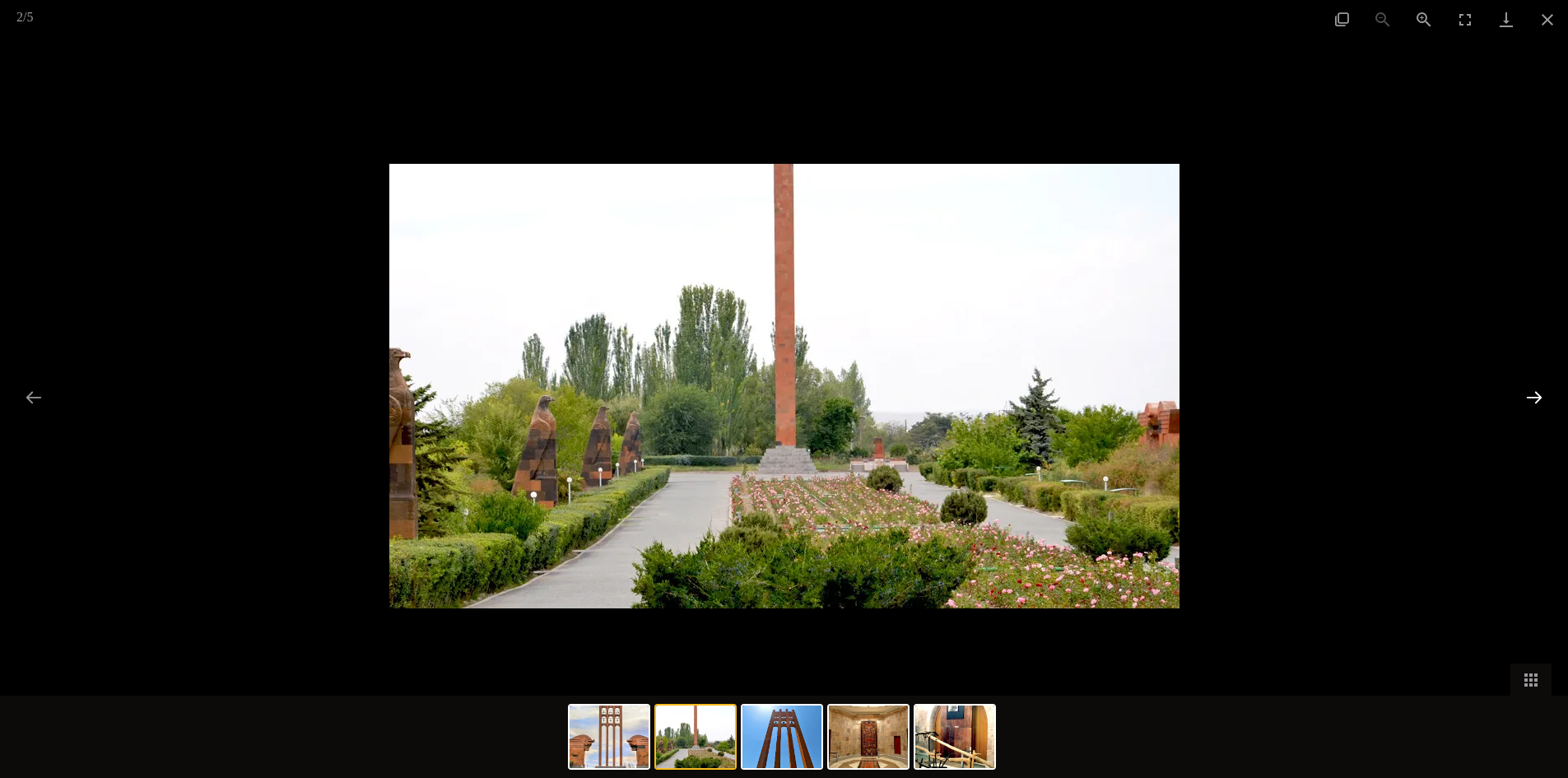
click at [1528, 403] on button "Next slide" at bounding box center [1534, 397] width 35 height 32
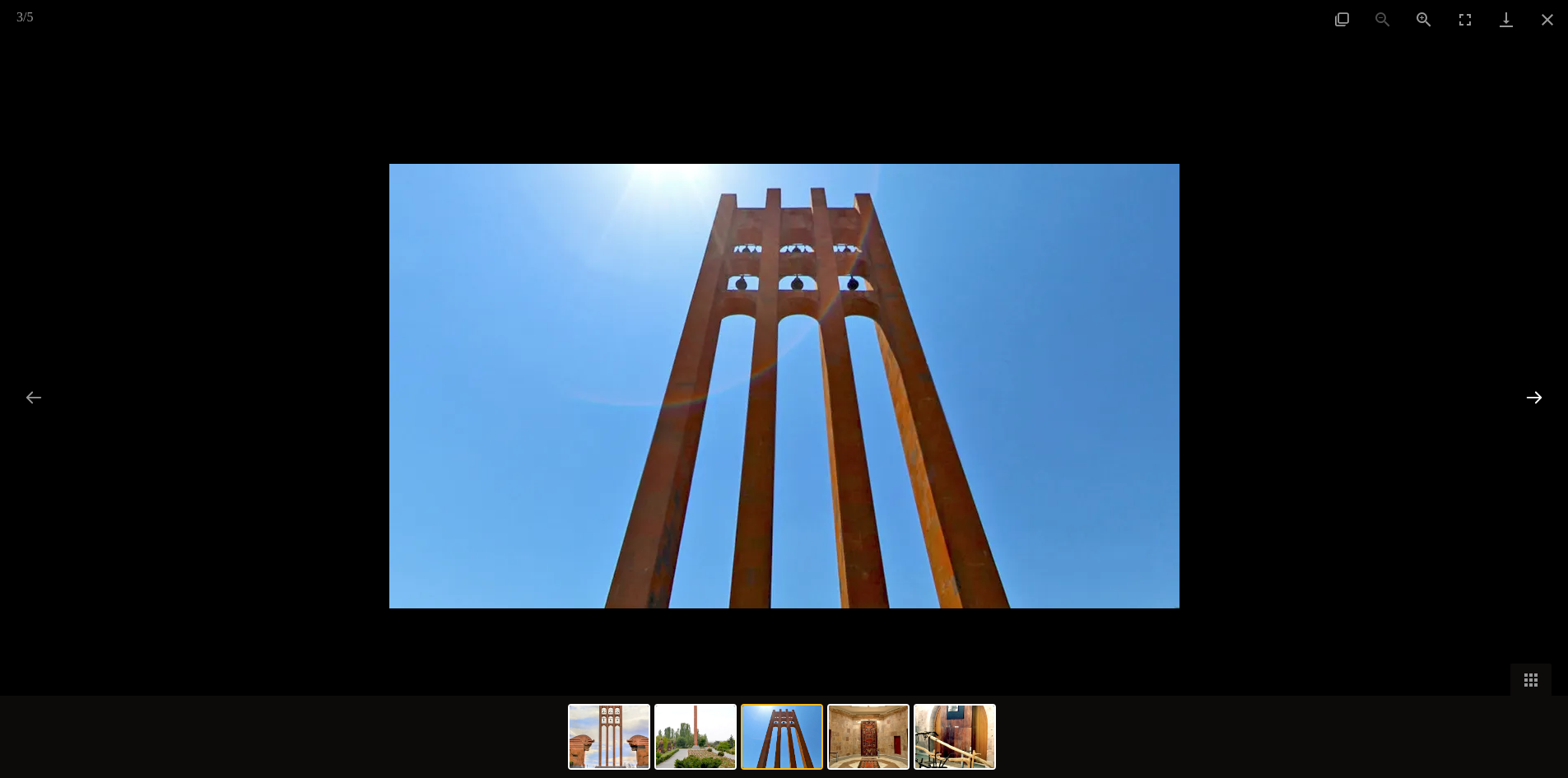
click at [1528, 397] on button "Next slide" at bounding box center [1534, 397] width 35 height 32
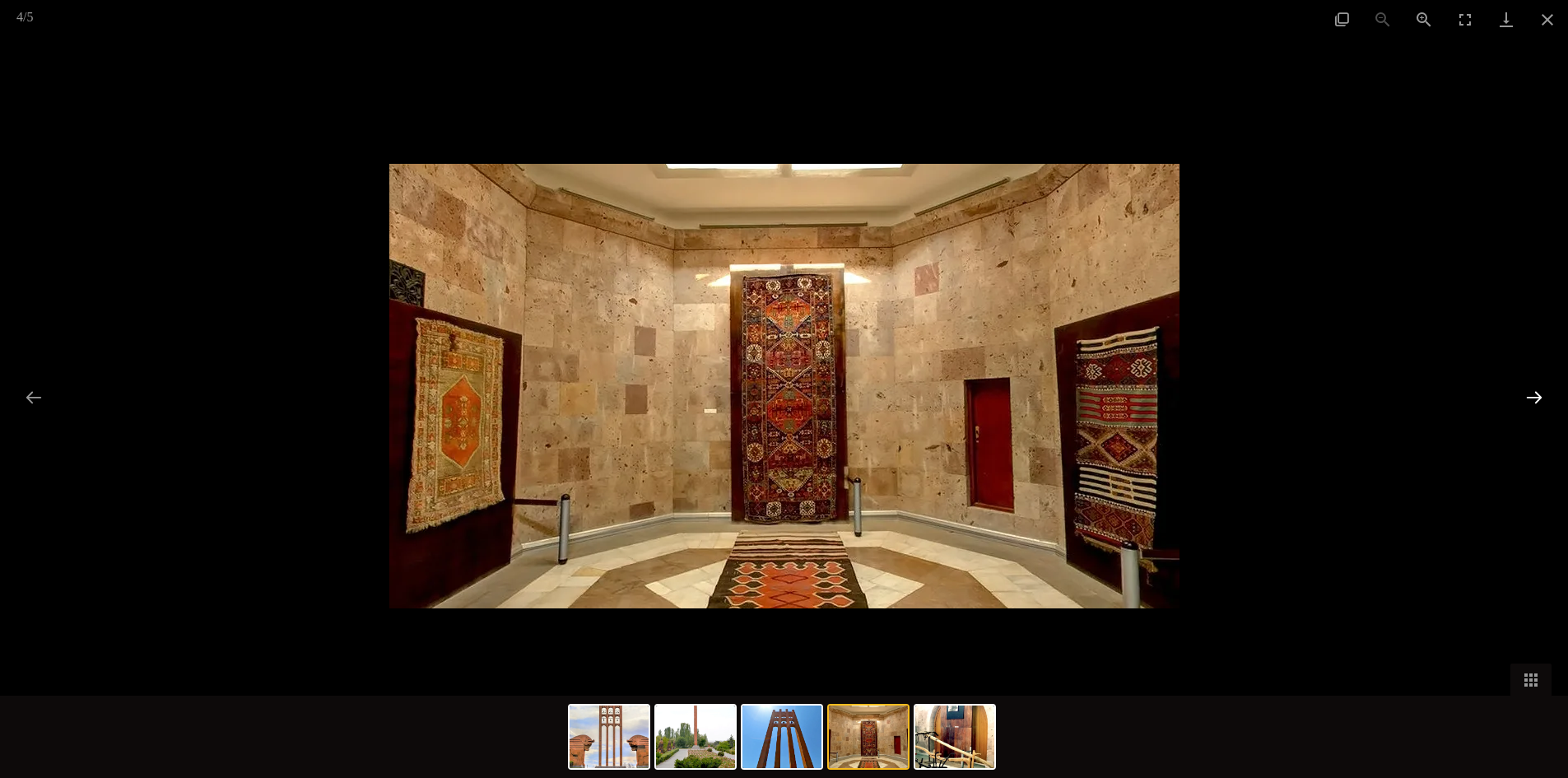
click at [1534, 394] on button "Next slide" at bounding box center [1534, 397] width 35 height 32
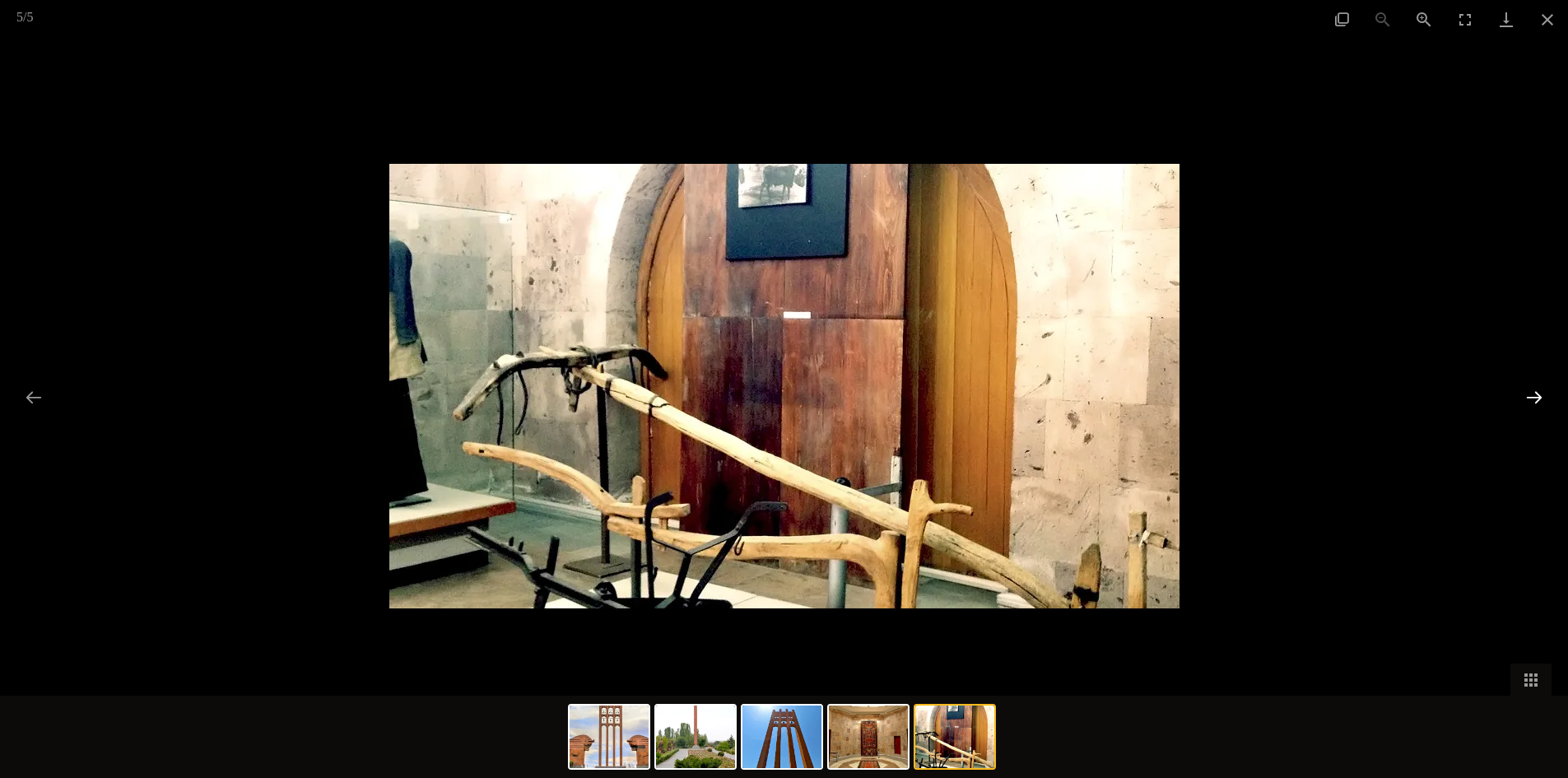
click at [1534, 394] on button "Next slide" at bounding box center [1534, 397] width 35 height 32
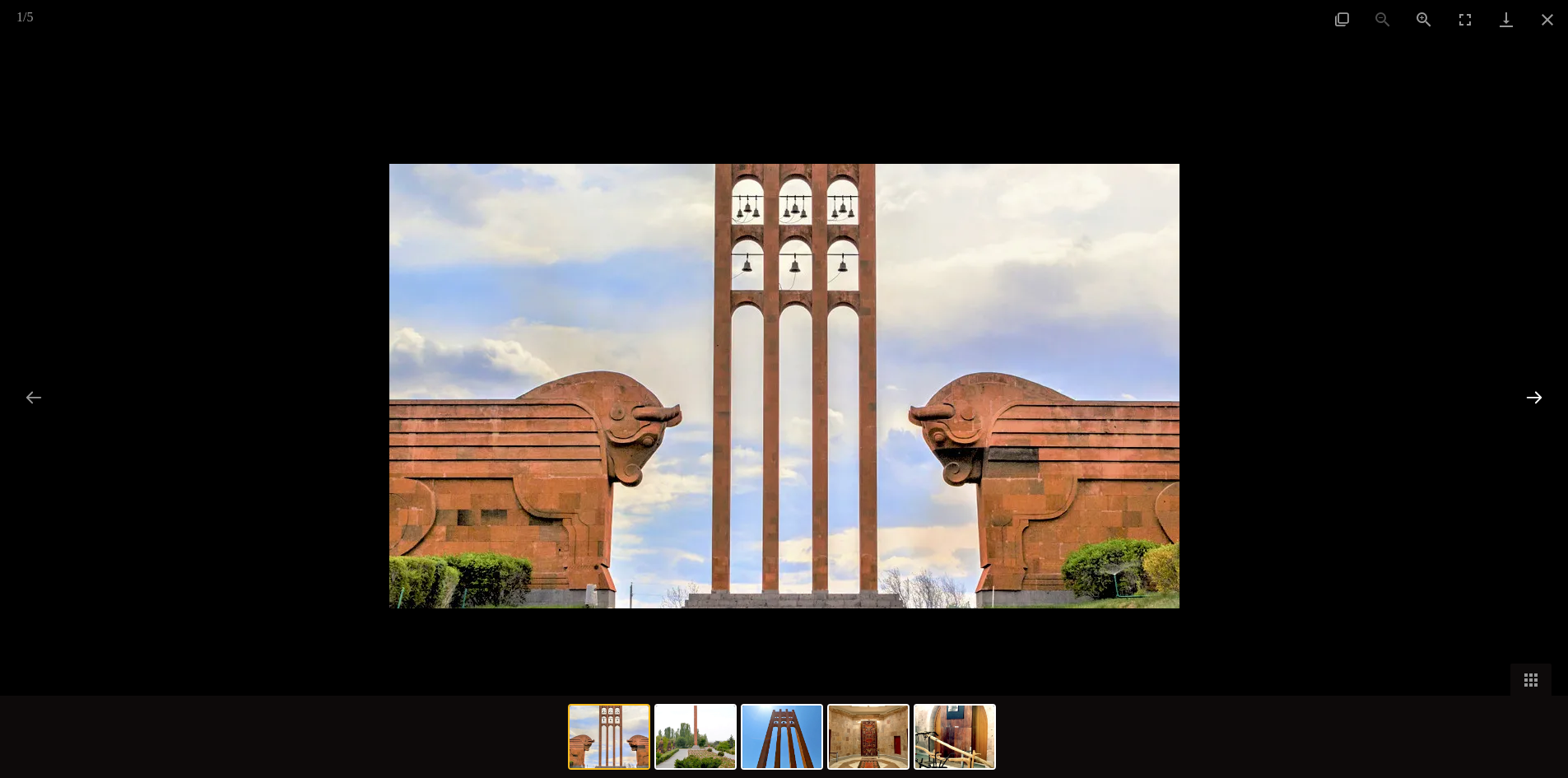
click at [1534, 394] on button "Next slide" at bounding box center [1534, 397] width 35 height 32
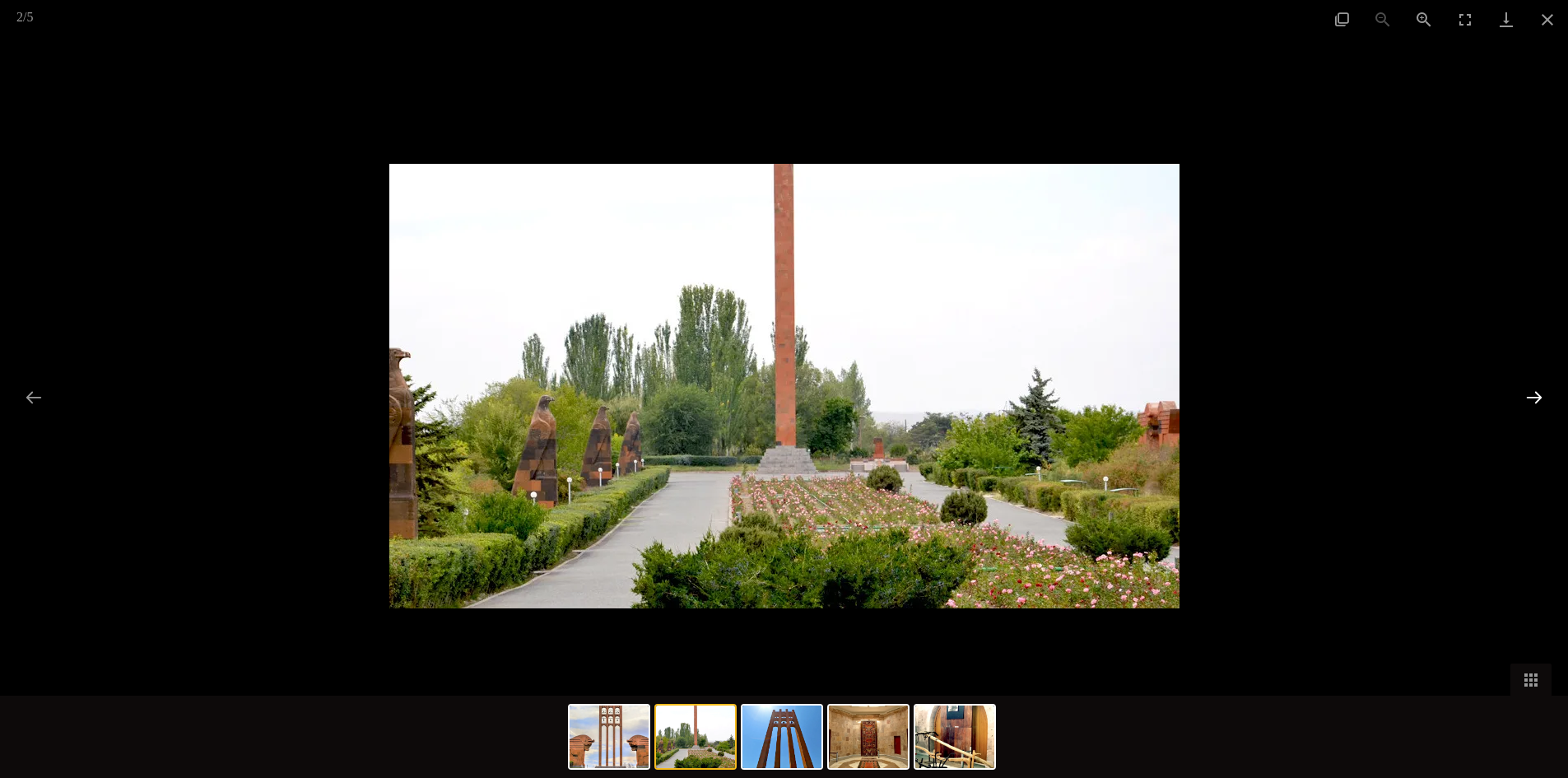
click at [1534, 394] on button "Next slide" at bounding box center [1534, 397] width 35 height 32
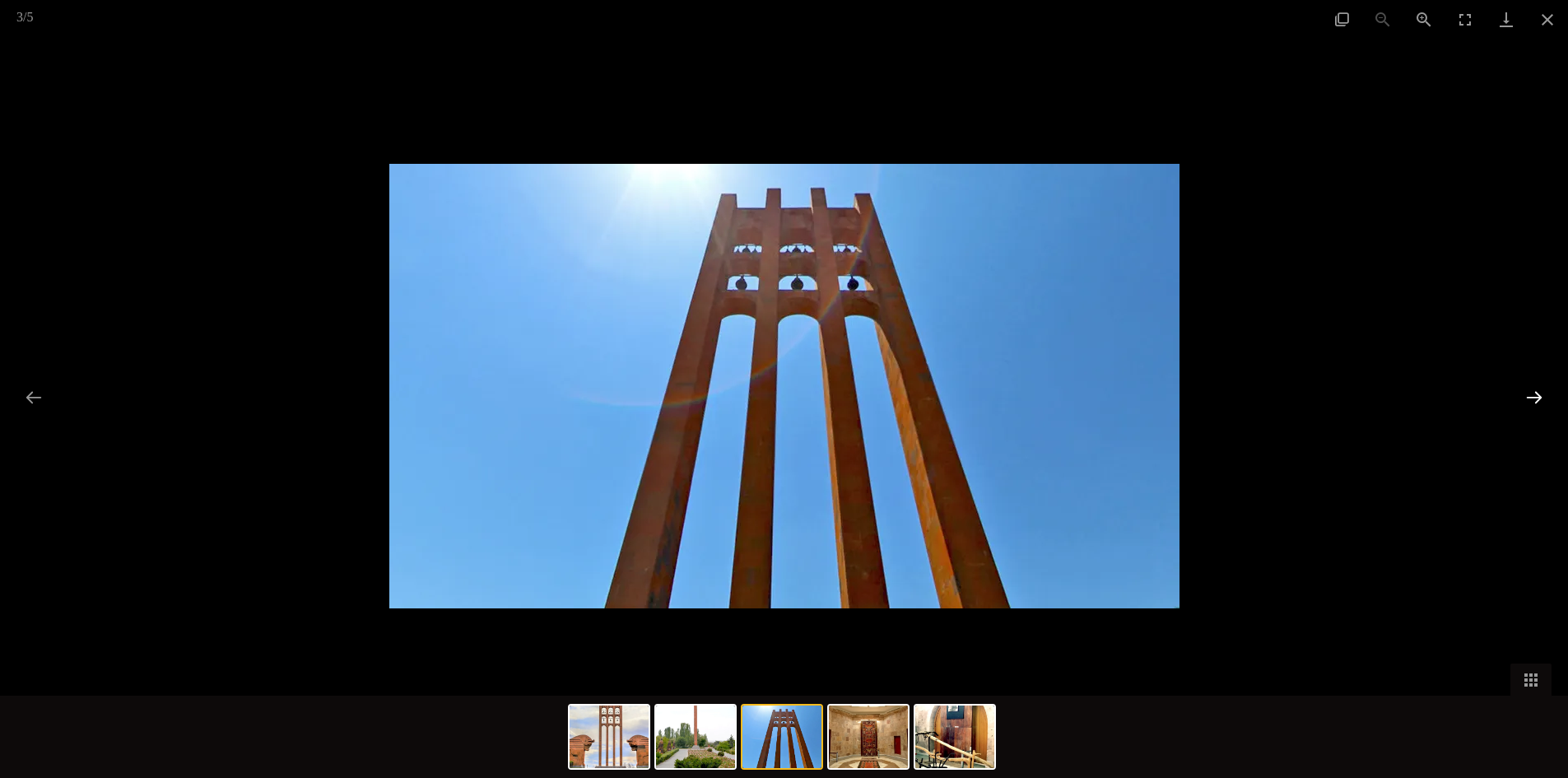
click at [1534, 394] on button "Next slide" at bounding box center [1534, 397] width 35 height 32
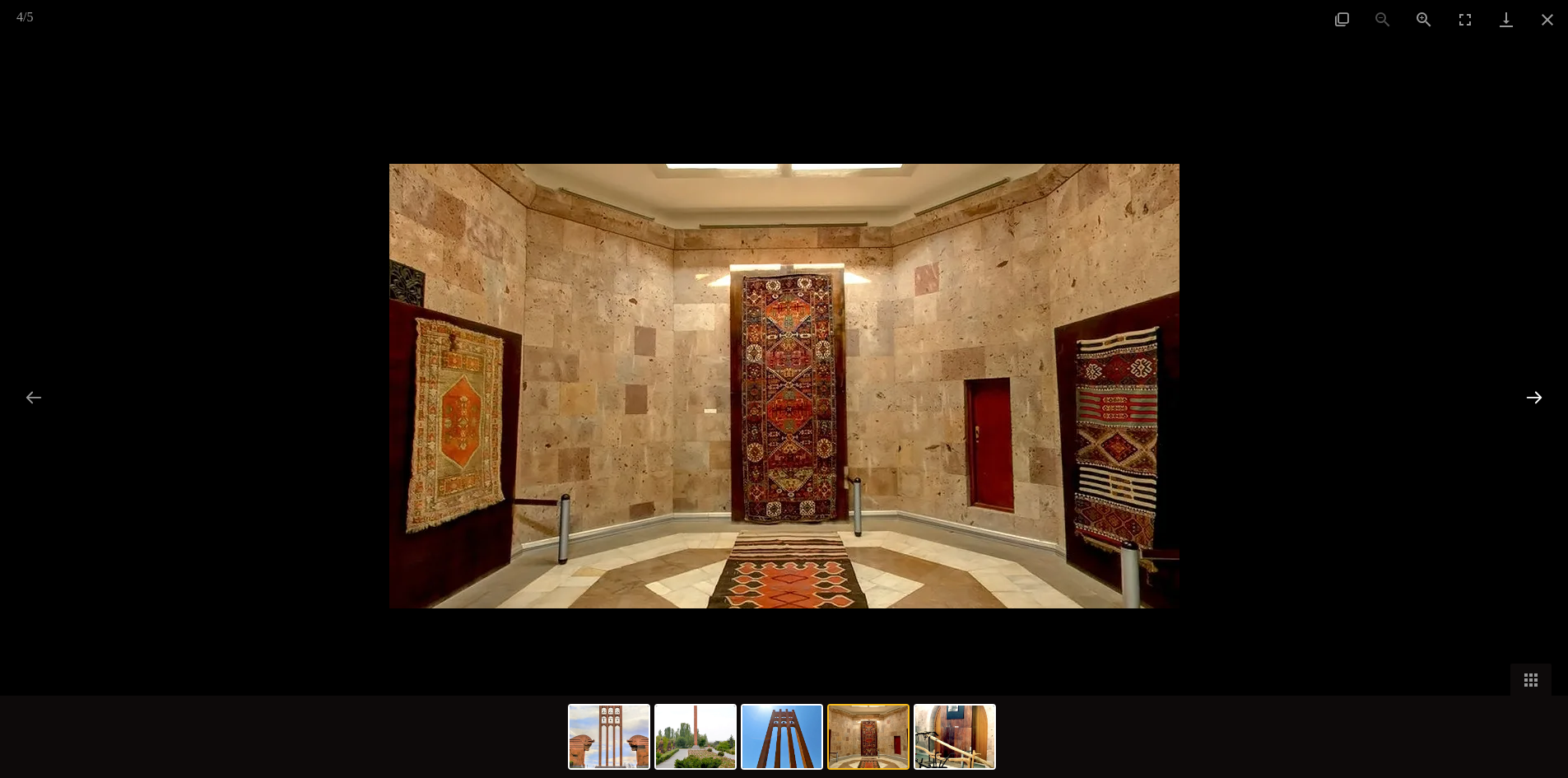
click at [1534, 394] on button "Next slide" at bounding box center [1534, 397] width 35 height 32
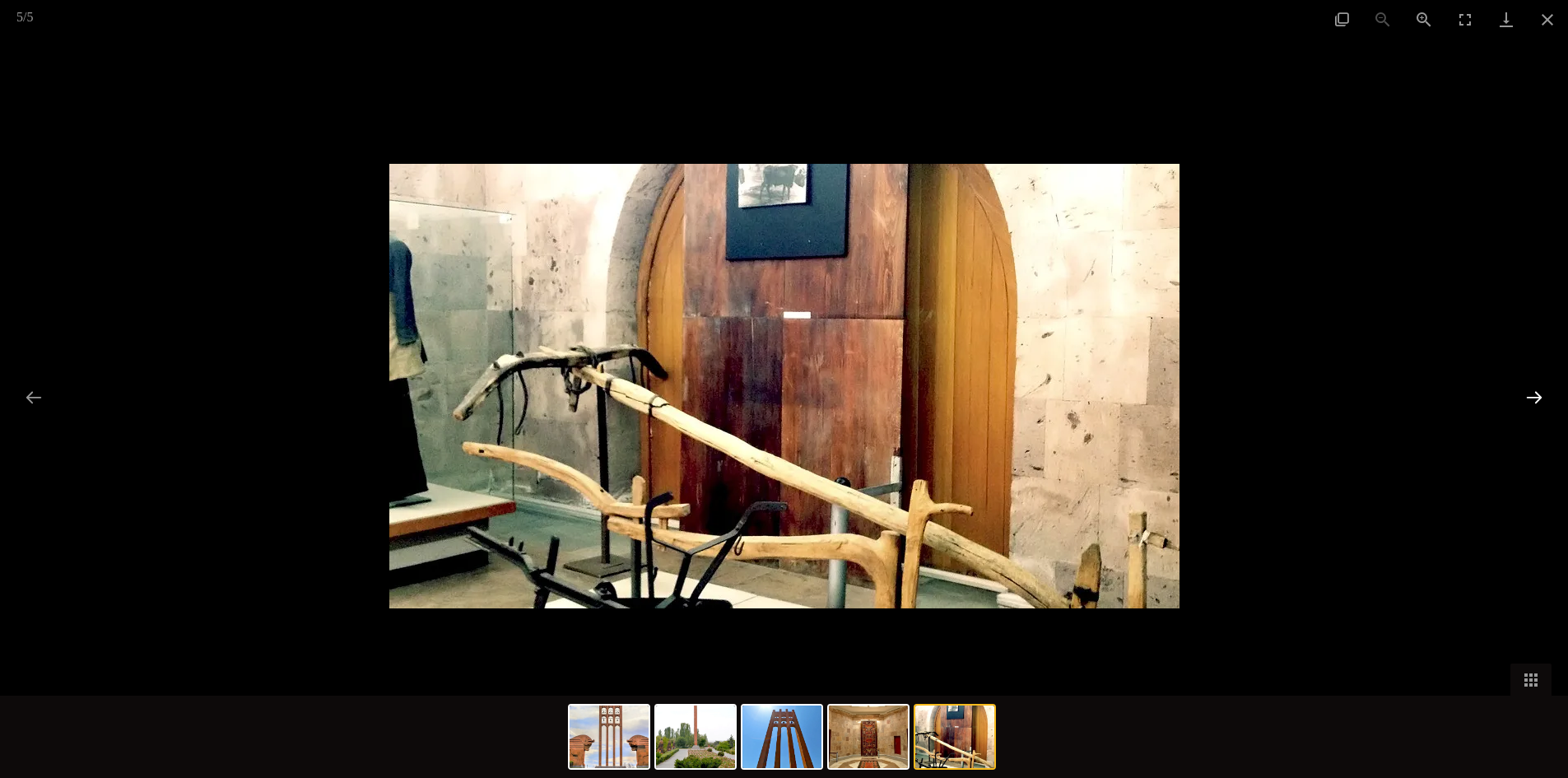
click at [1534, 394] on button "Next slide" at bounding box center [1534, 397] width 35 height 32
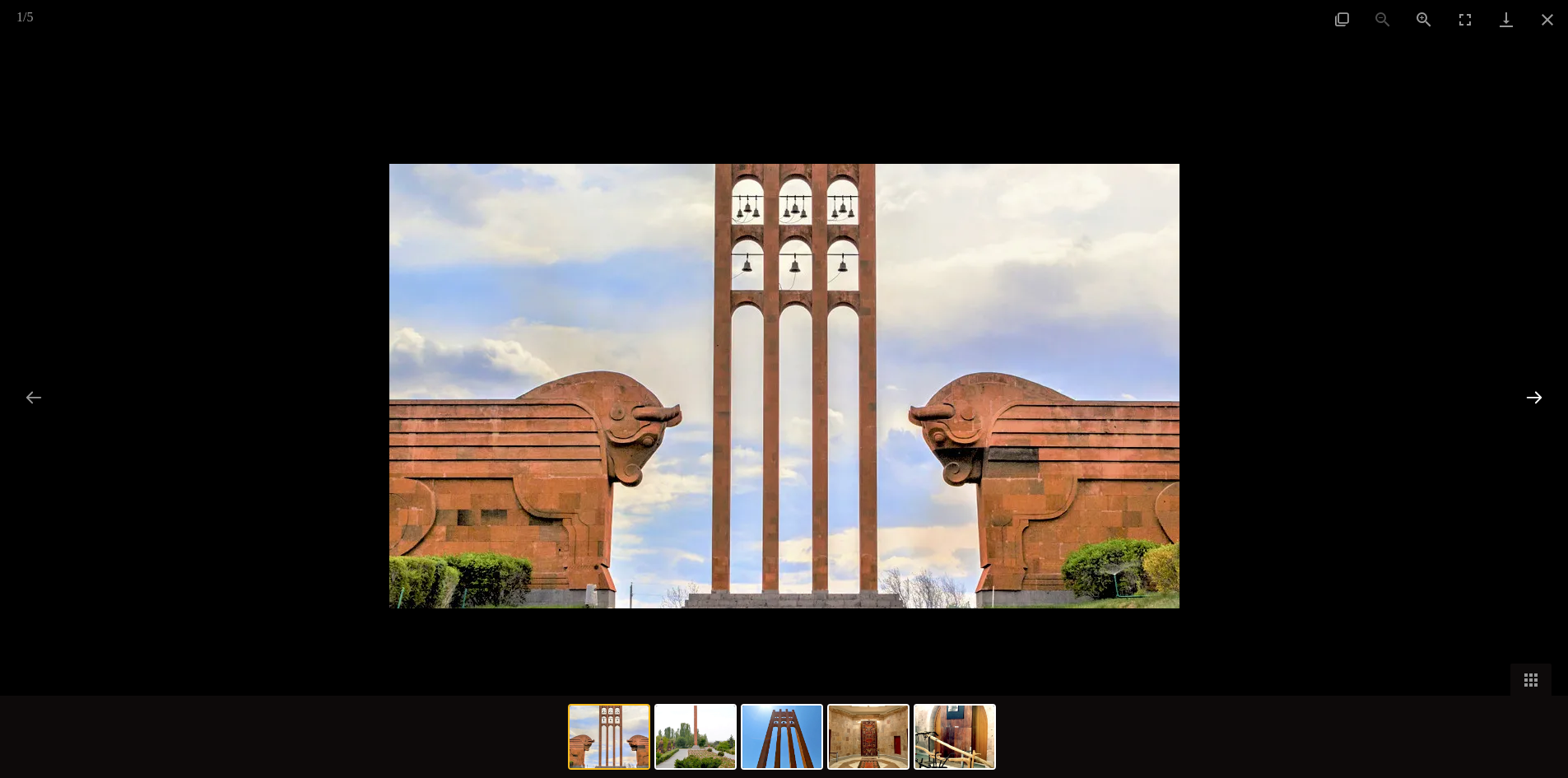
click at [1534, 394] on button "Next slide" at bounding box center [1534, 397] width 35 height 32
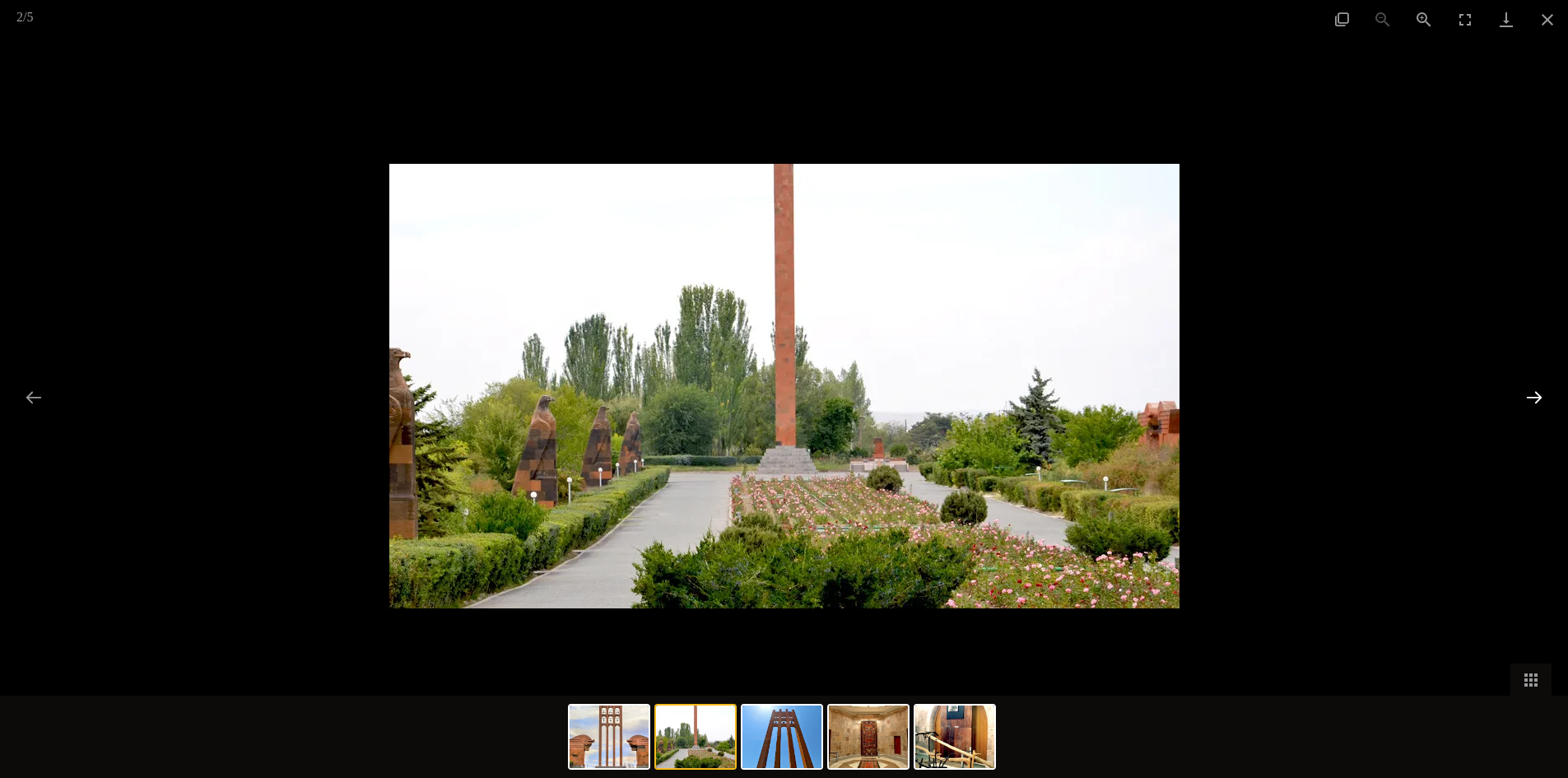
click at [1534, 394] on button "Next slide" at bounding box center [1534, 397] width 35 height 32
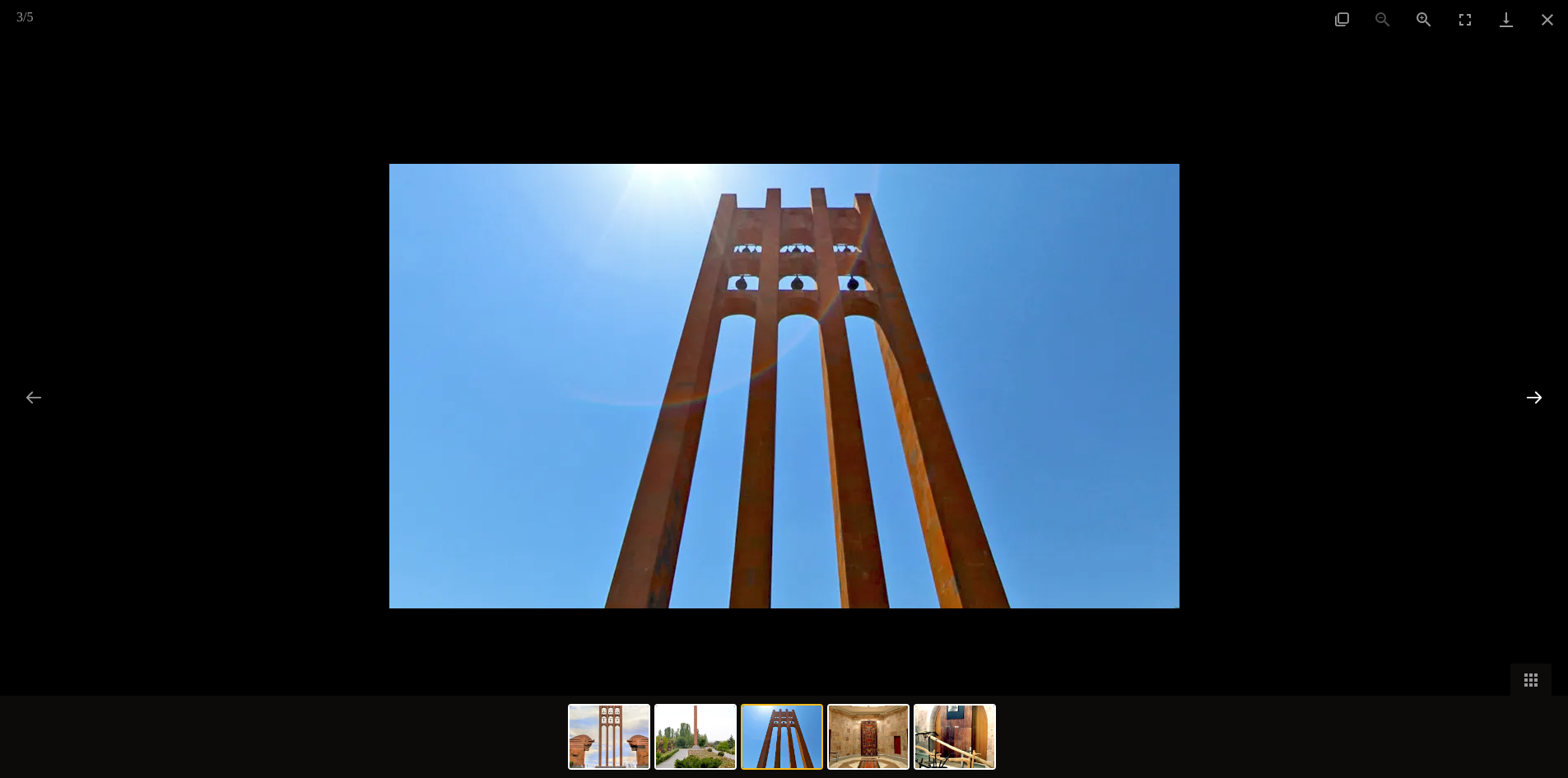
click at [1534, 394] on button "Next slide" at bounding box center [1534, 397] width 35 height 32
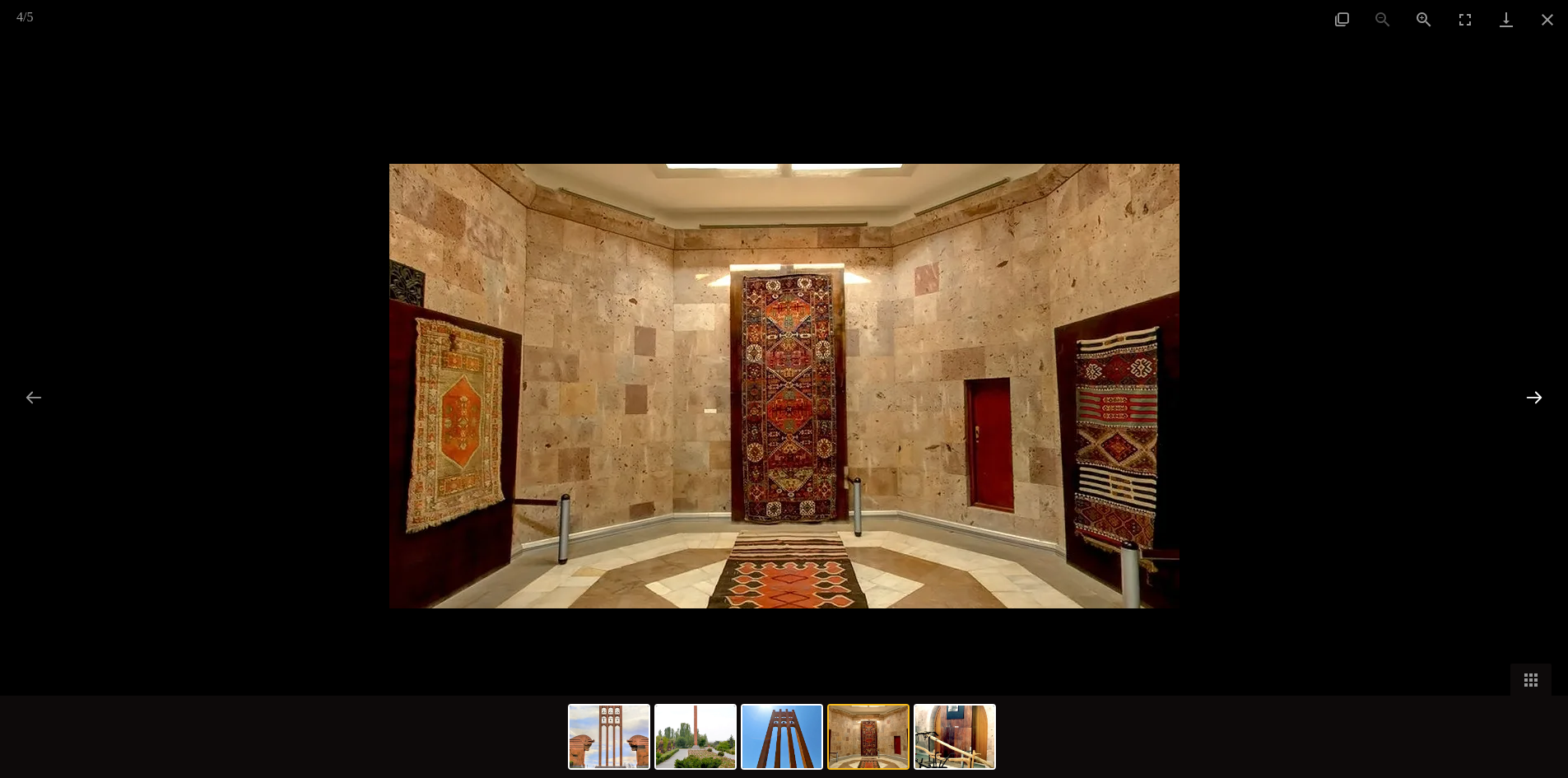
click at [1534, 394] on button "Next slide" at bounding box center [1534, 397] width 35 height 32
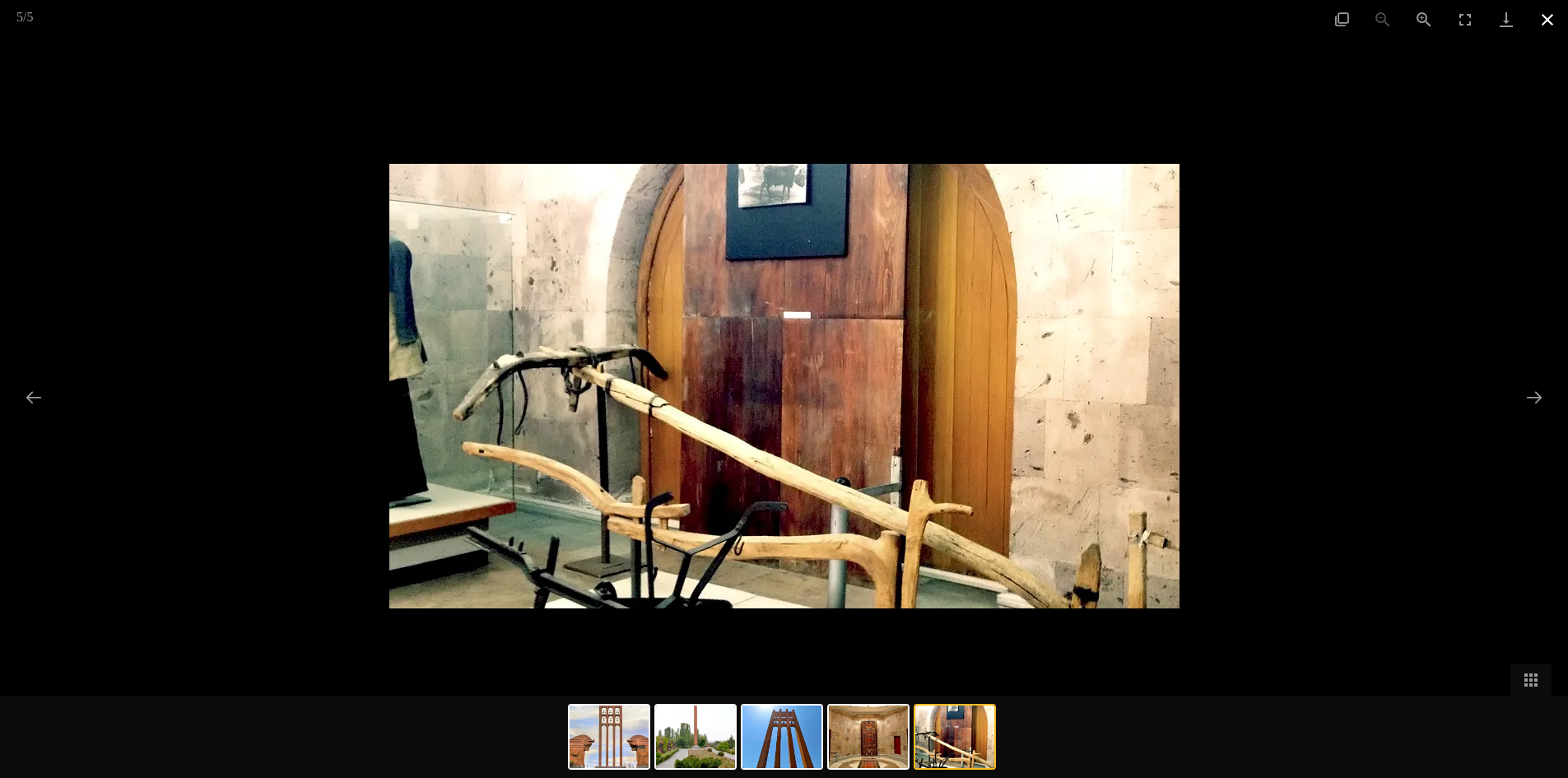
click at [1549, 20] on button "Close gallery" at bounding box center [1547, 19] width 41 height 39
